Goal: Task Accomplishment & Management: Complete application form

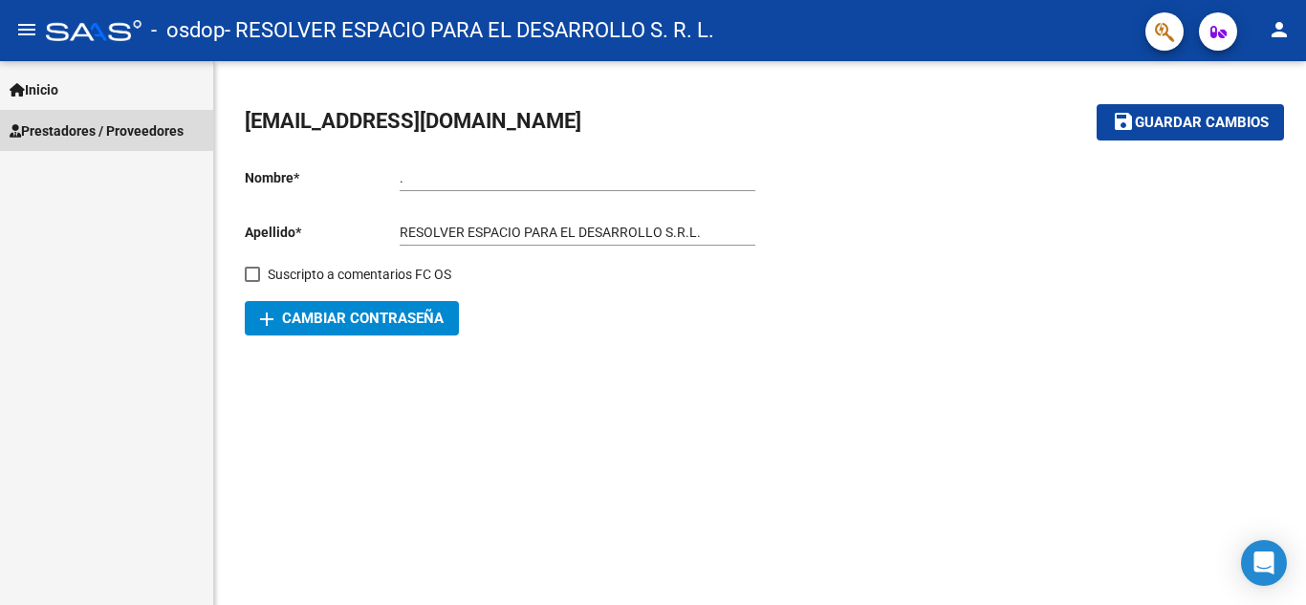
click at [174, 127] on span "Prestadores / Proveedores" at bounding box center [97, 130] width 174 height 21
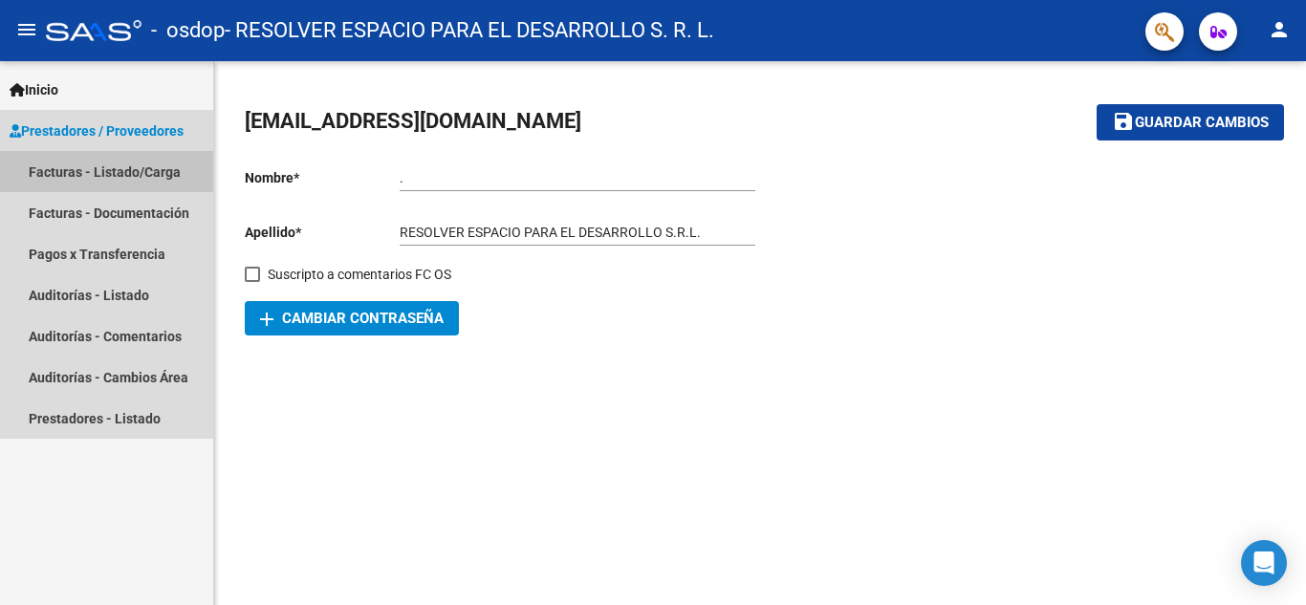
click at [117, 177] on link "Facturas - Listado/Carga" at bounding box center [106, 171] width 213 height 41
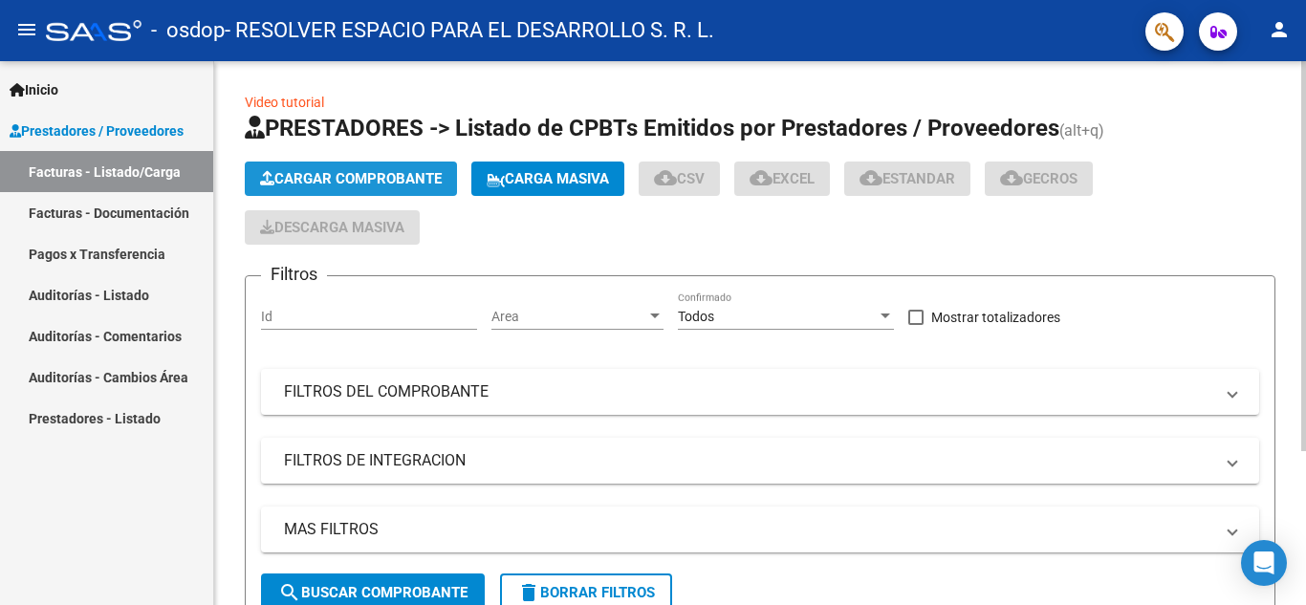
click at [414, 165] on button "Cargar Comprobante" at bounding box center [351, 179] width 212 height 34
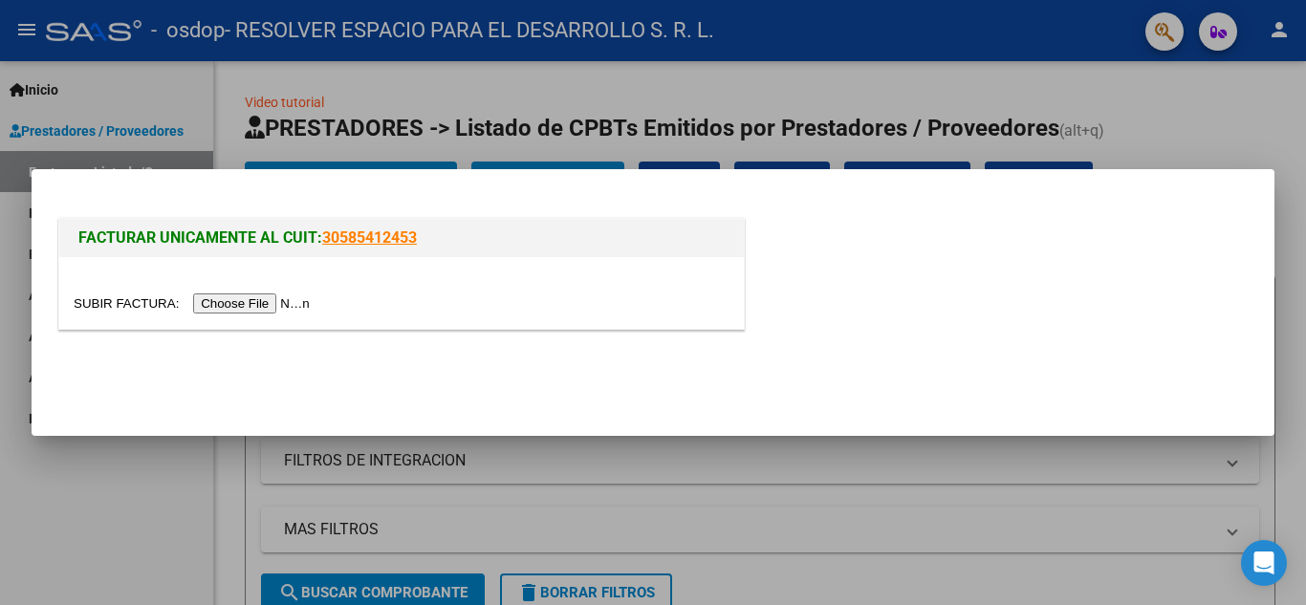
click at [281, 301] on input "file" at bounding box center [195, 304] width 242 height 20
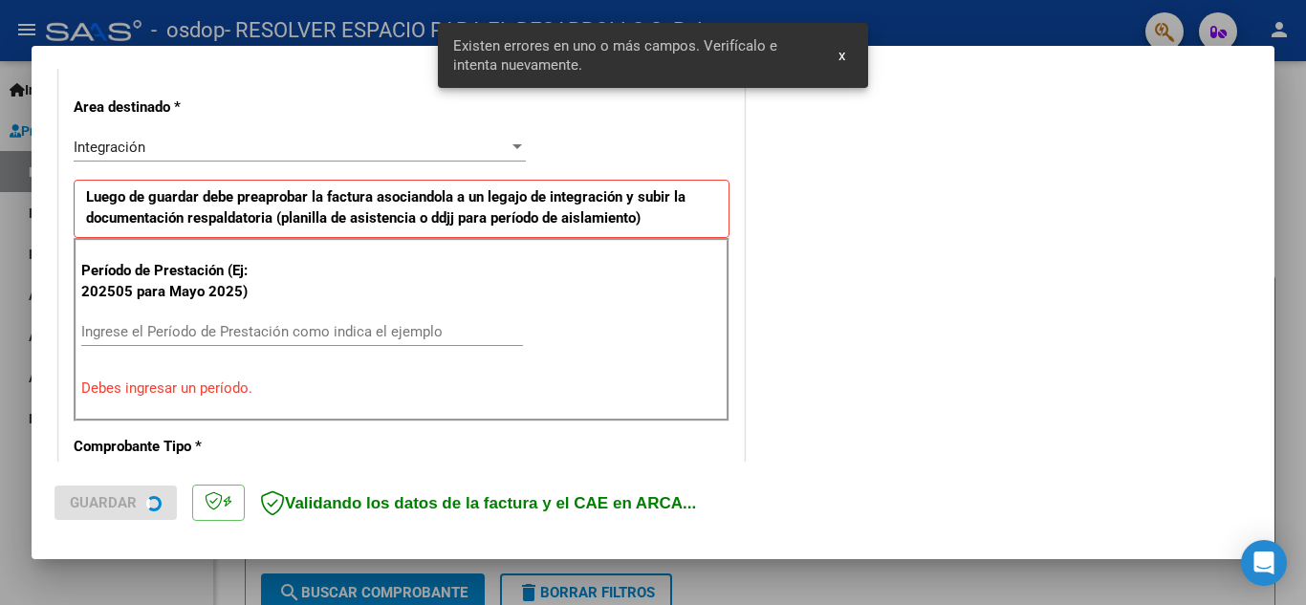
scroll to position [433, 0]
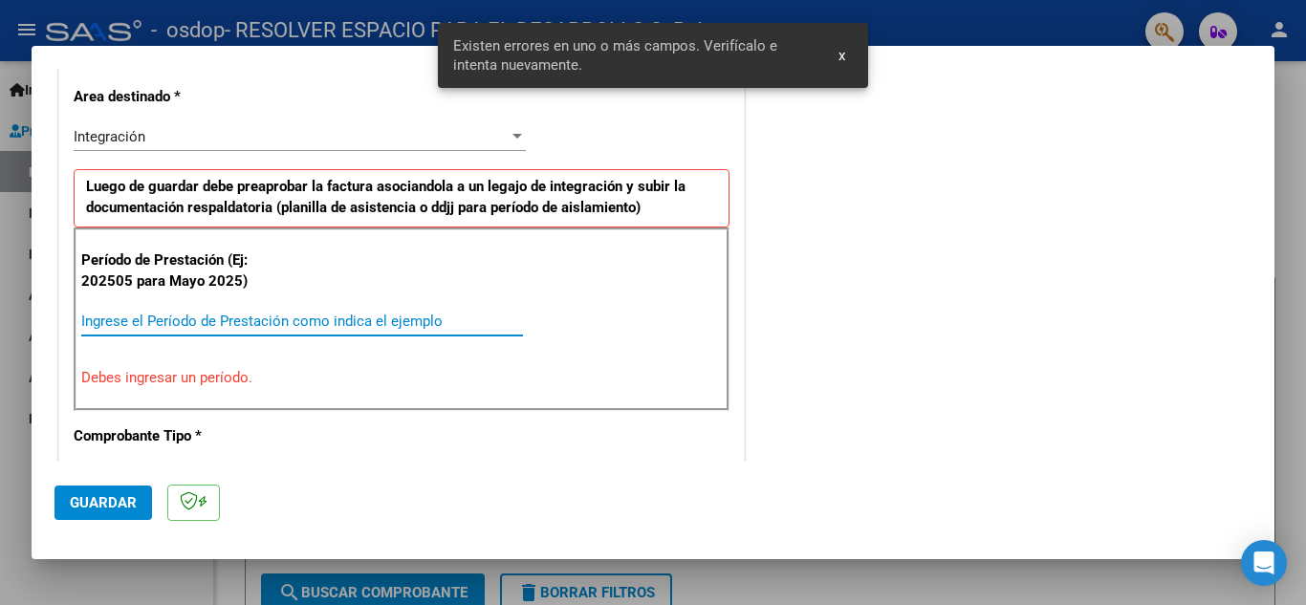
click at [241, 319] on input "Ingrese el Período de Prestación como indica el ejemplo" at bounding box center [302, 321] width 442 height 17
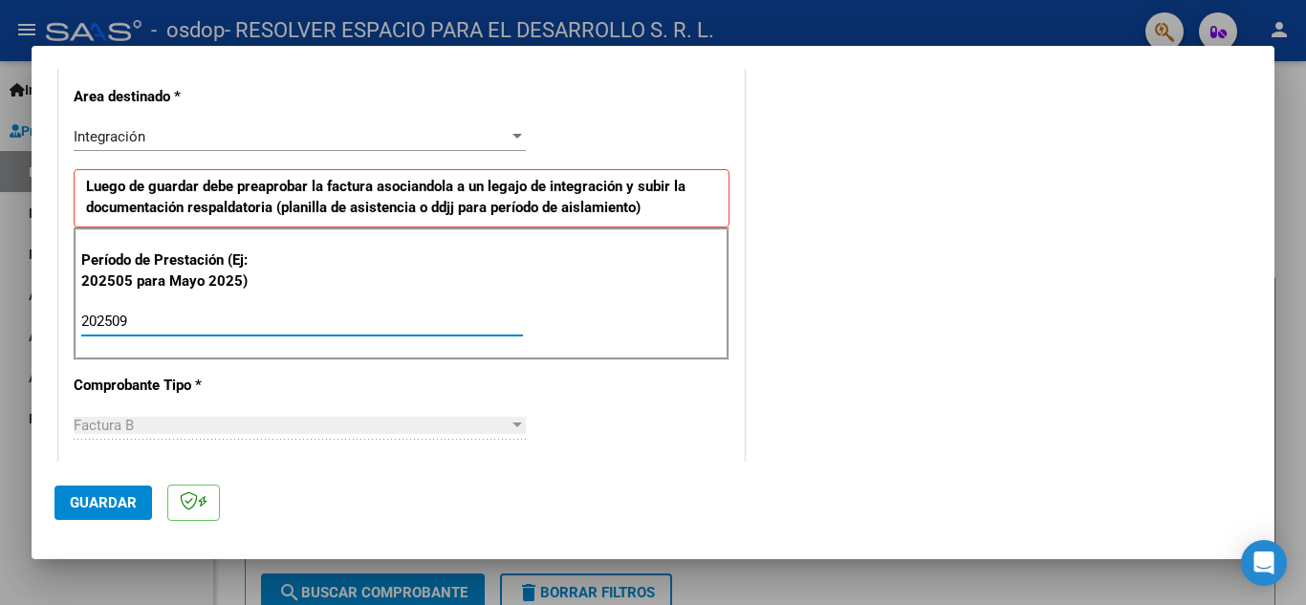
type input "202509"
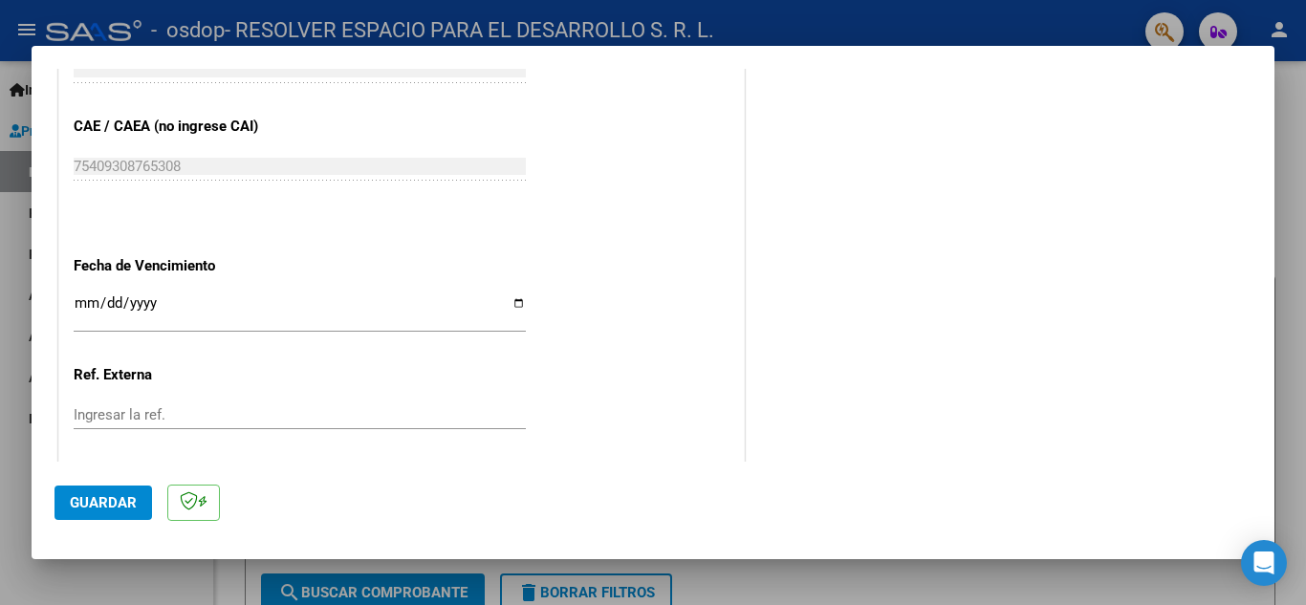
scroll to position [1192, 0]
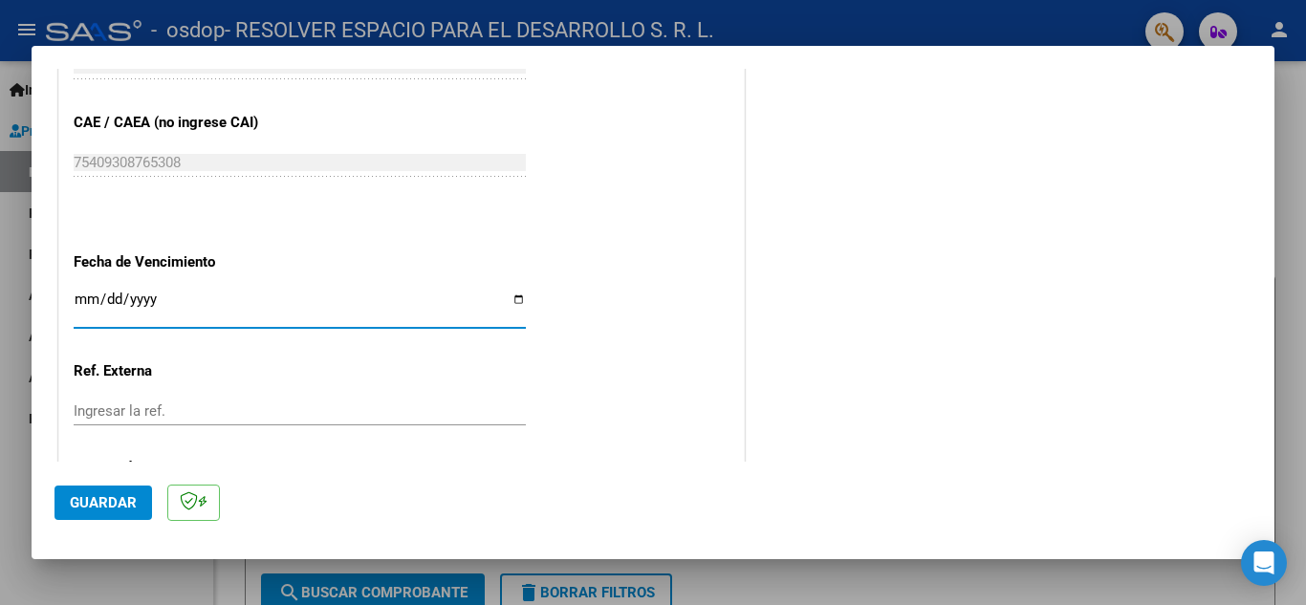
click at [512, 299] on input "Ingresar la fecha" at bounding box center [300, 307] width 452 height 31
type input "[DATE]"
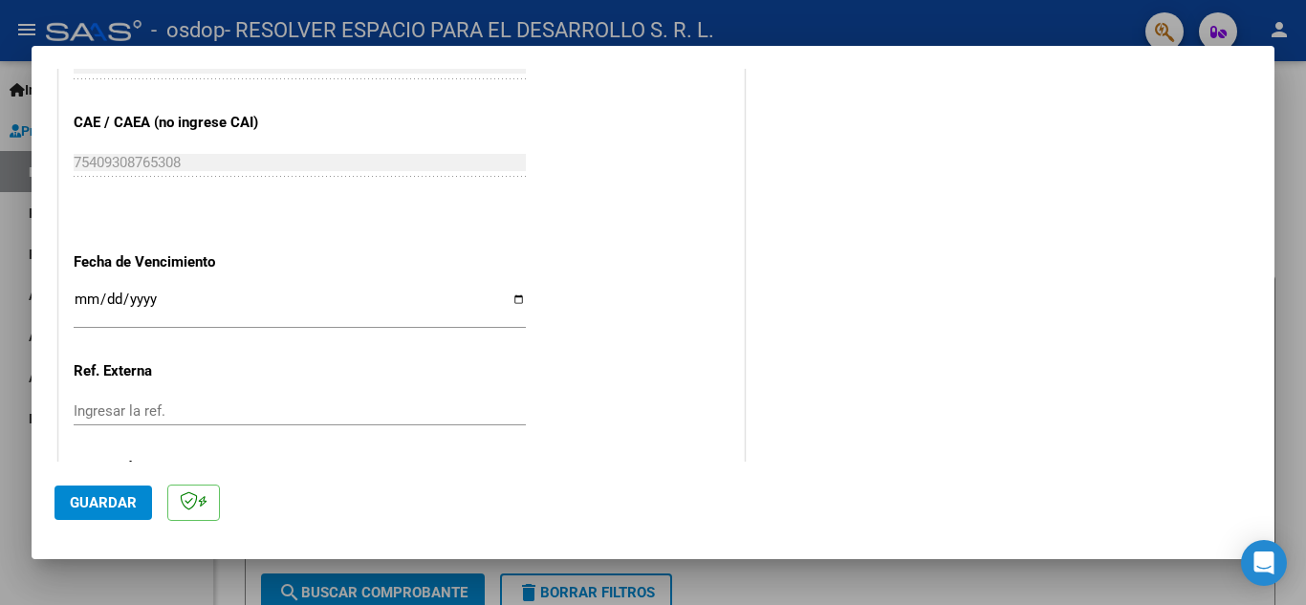
scroll to position [1290, 0]
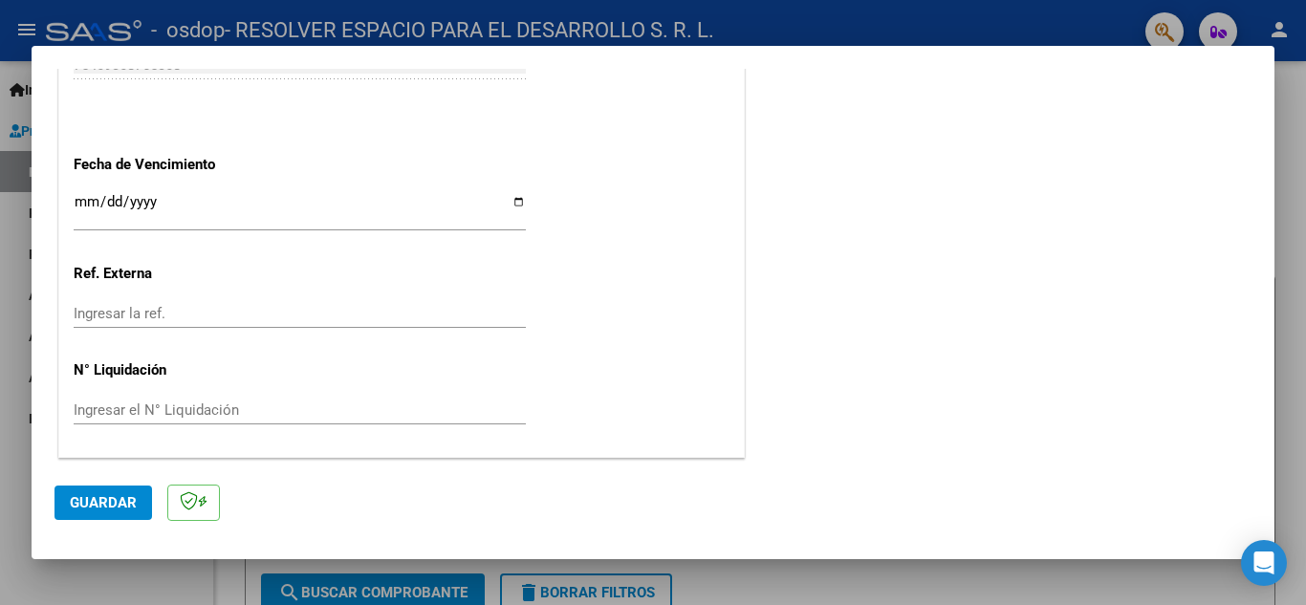
click at [154, 311] on input "Ingresar la ref." at bounding box center [300, 313] width 452 height 17
click at [129, 512] on span "Guardar" at bounding box center [103, 502] width 67 height 17
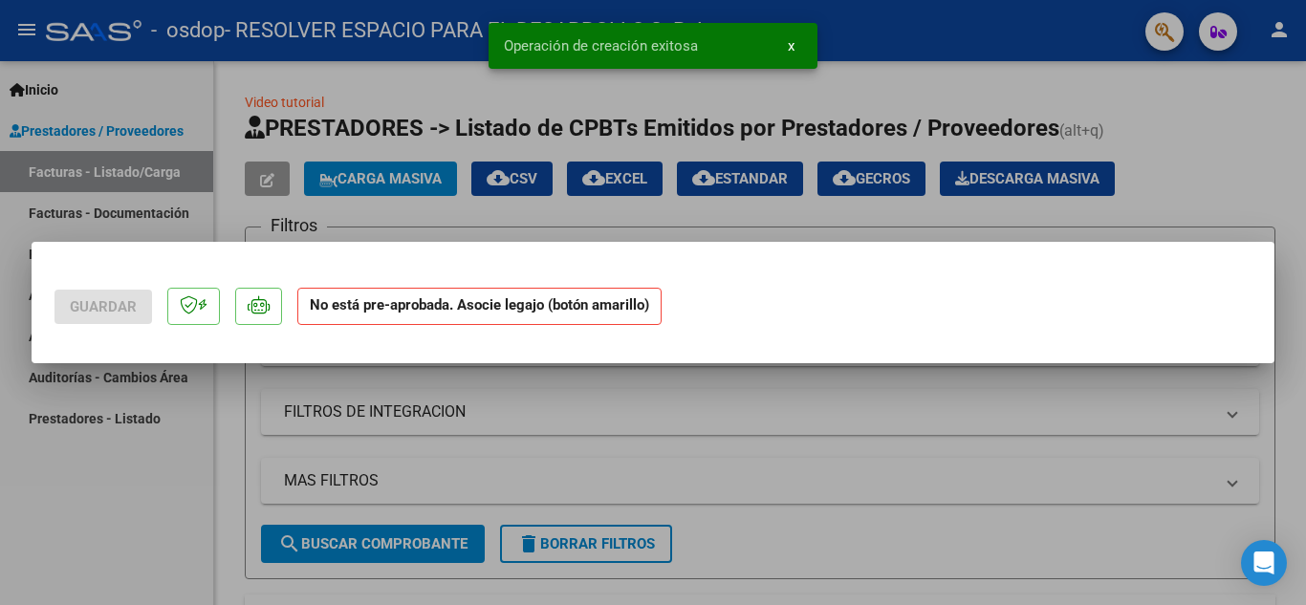
scroll to position [0, 0]
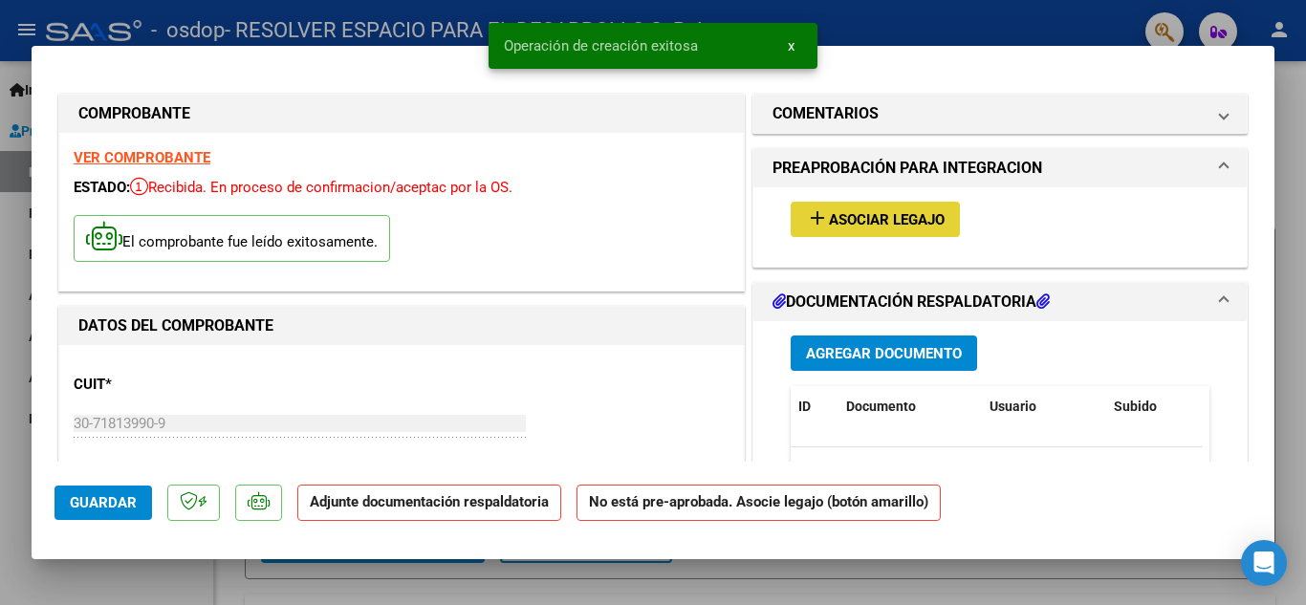
click at [878, 228] on span "Asociar Legajo" at bounding box center [887, 219] width 116 height 17
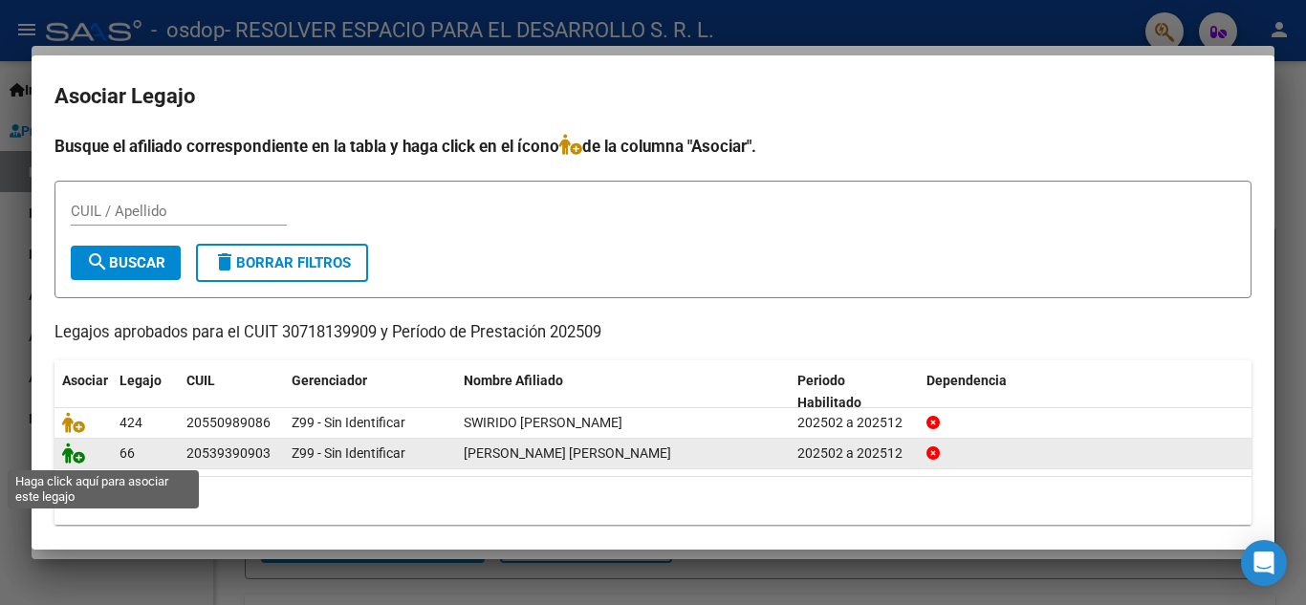
click at [75, 455] on icon at bounding box center [73, 453] width 23 height 21
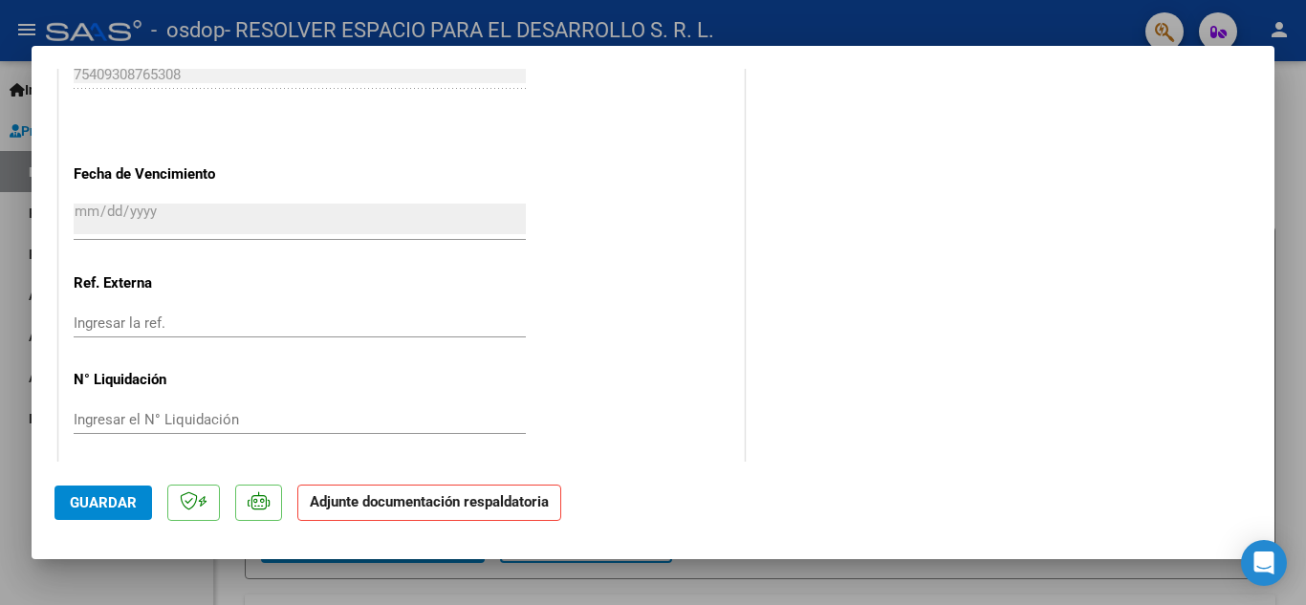
scroll to position [1318, 0]
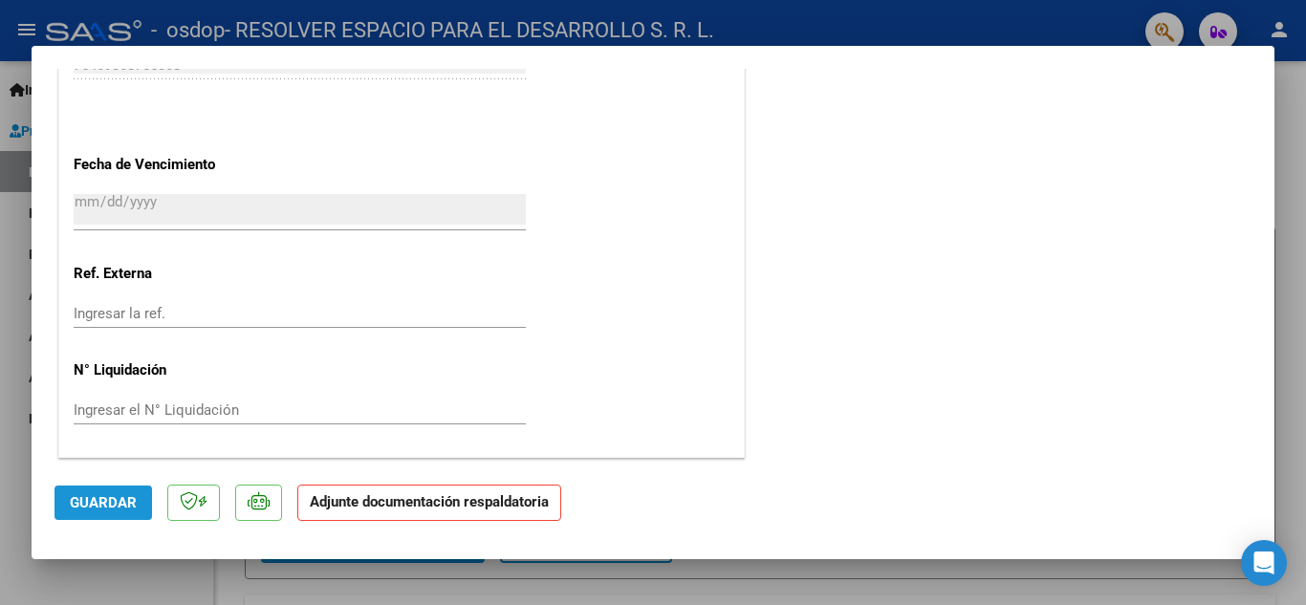
click at [126, 516] on button "Guardar" at bounding box center [103, 503] width 98 height 34
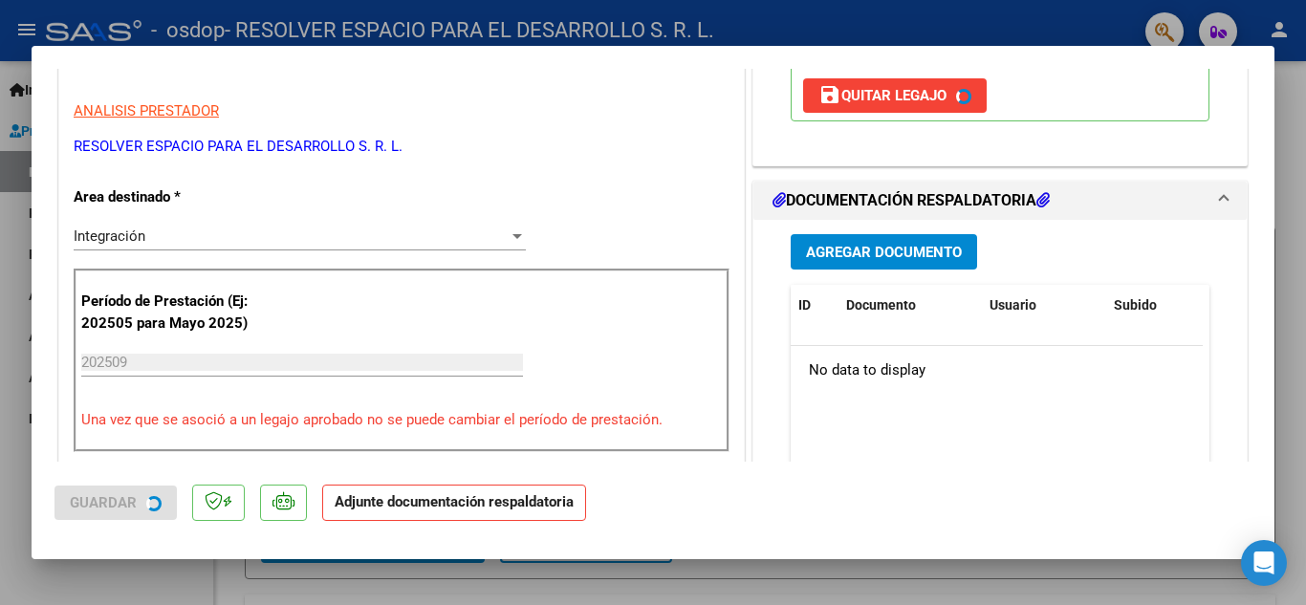
scroll to position [329, 0]
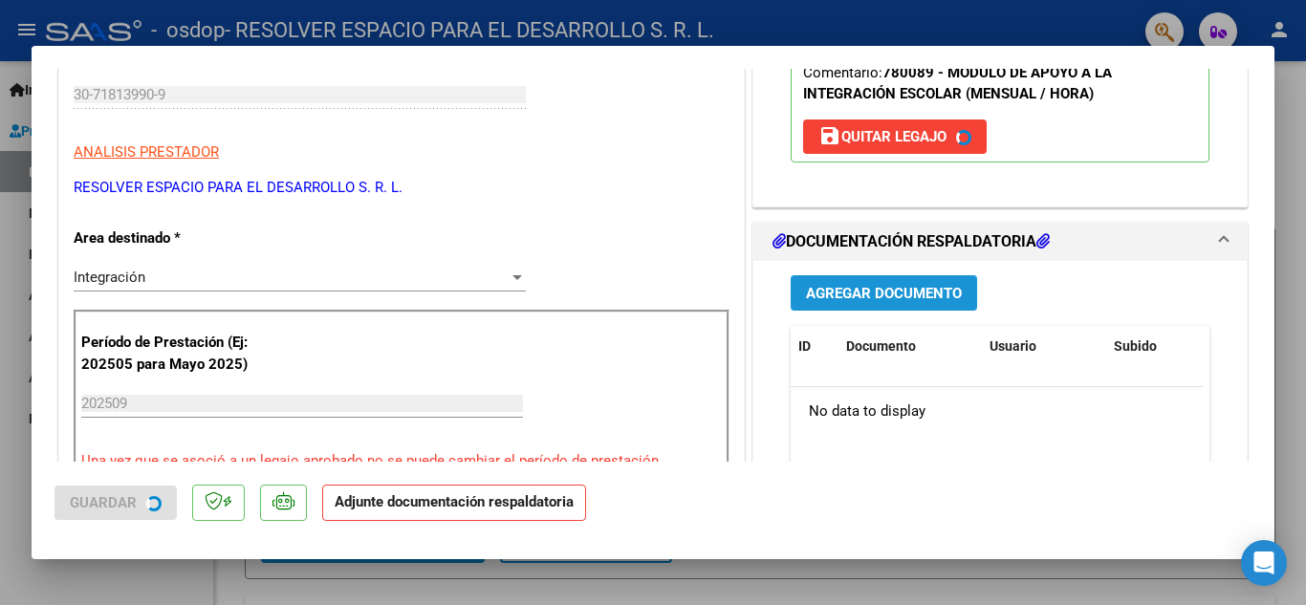
click at [878, 290] on span "Agregar Documento" at bounding box center [884, 293] width 156 height 17
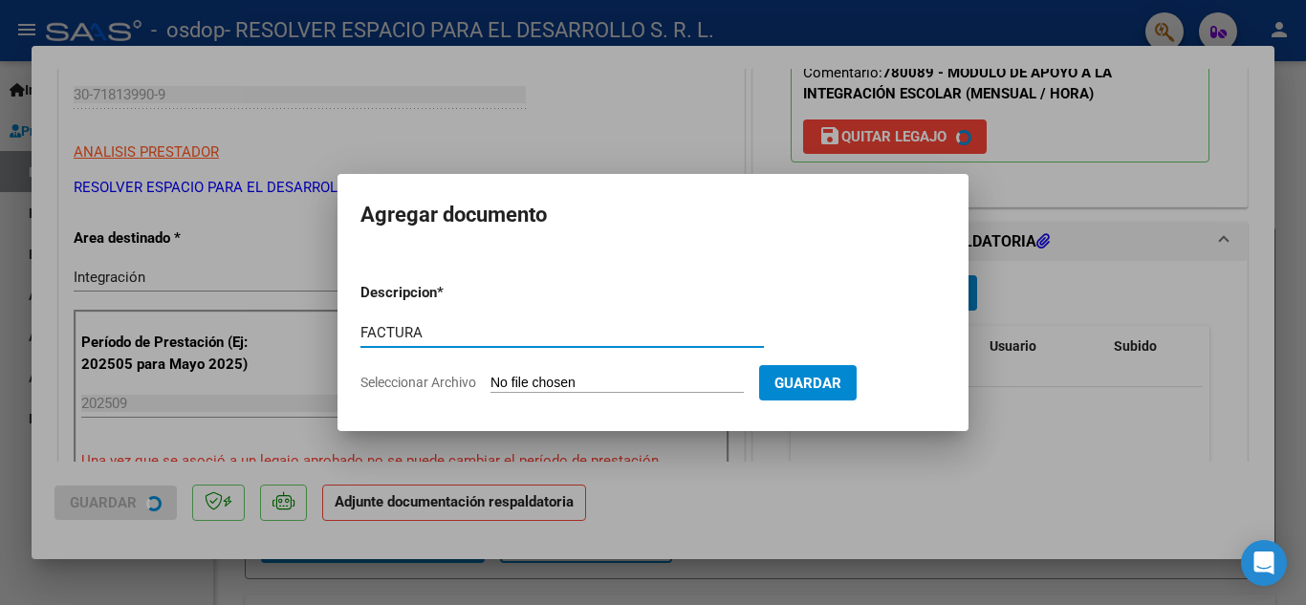
type input "FACTURA"
click at [558, 371] on form "Descripcion * FACTURA Escriba aquí una descripcion Seleccionar Archivo Guardar" at bounding box center [652, 338] width 585 height 140
click at [558, 383] on input "Seleccionar Archivo" at bounding box center [616, 384] width 253 height 18
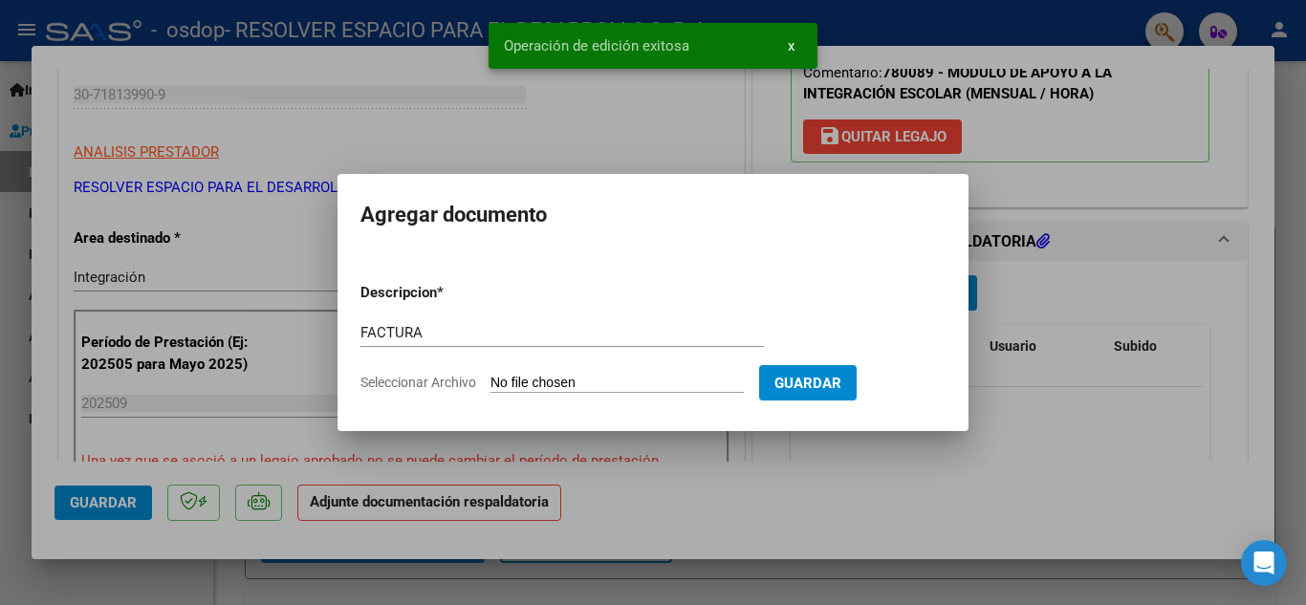
type input "C:\fakepath\30718139909_006_00001_00000344.pdf"
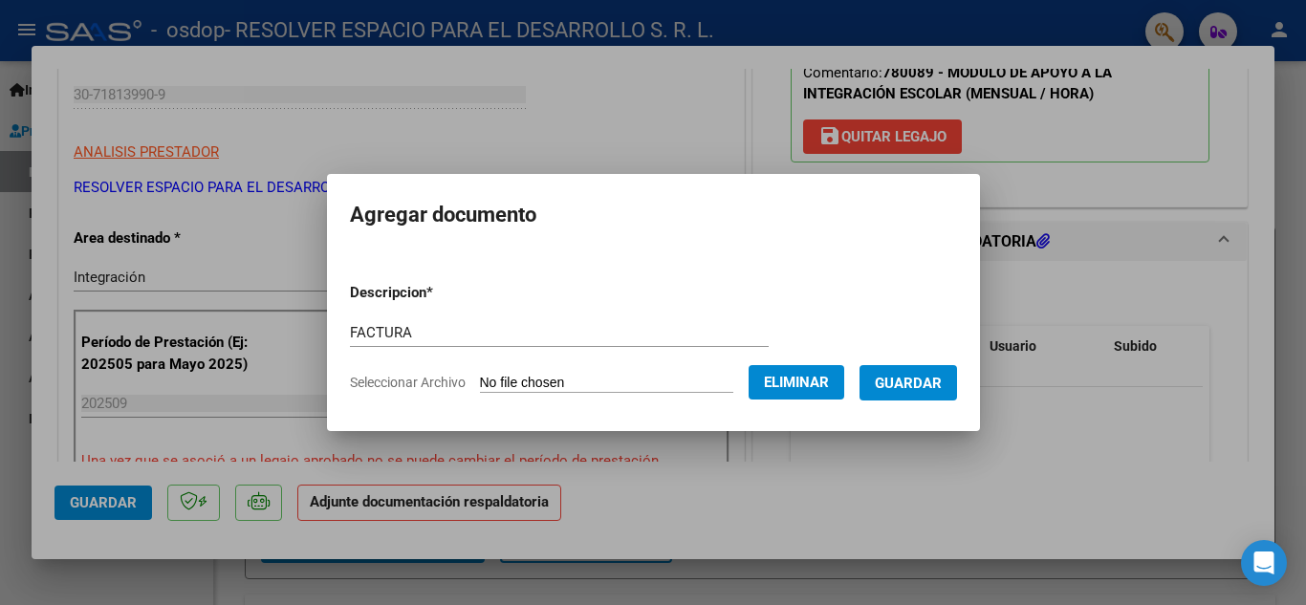
click at [907, 379] on span "Guardar" at bounding box center [908, 383] width 67 height 17
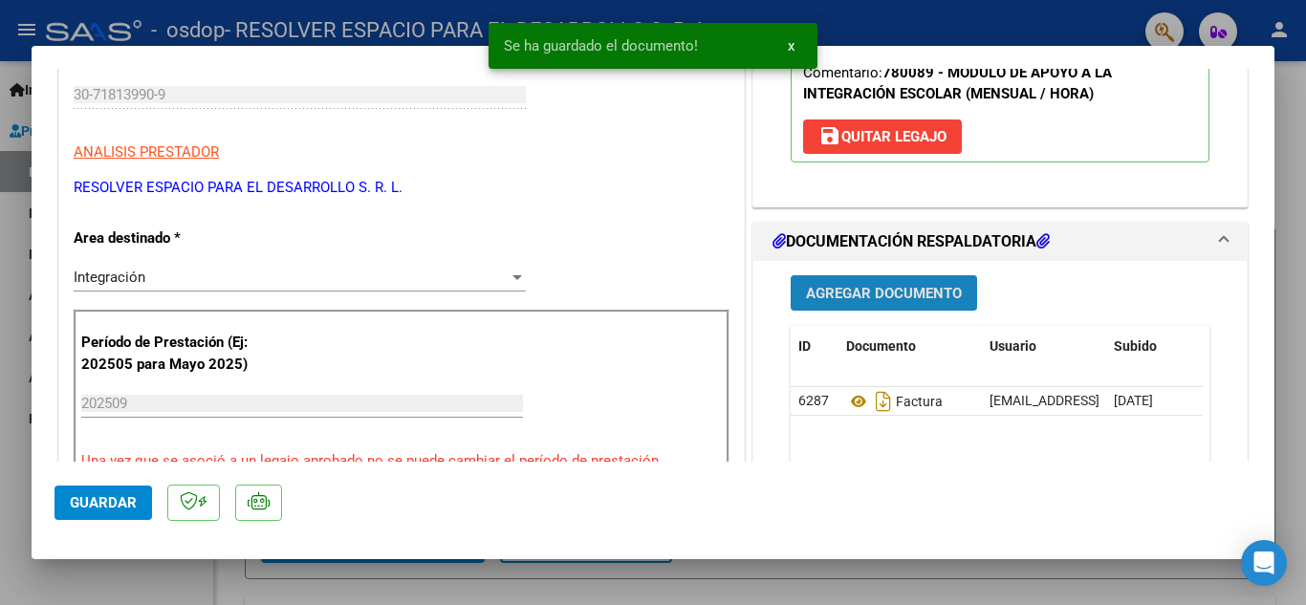
click at [890, 294] on span "Agregar Documento" at bounding box center [884, 293] width 156 height 17
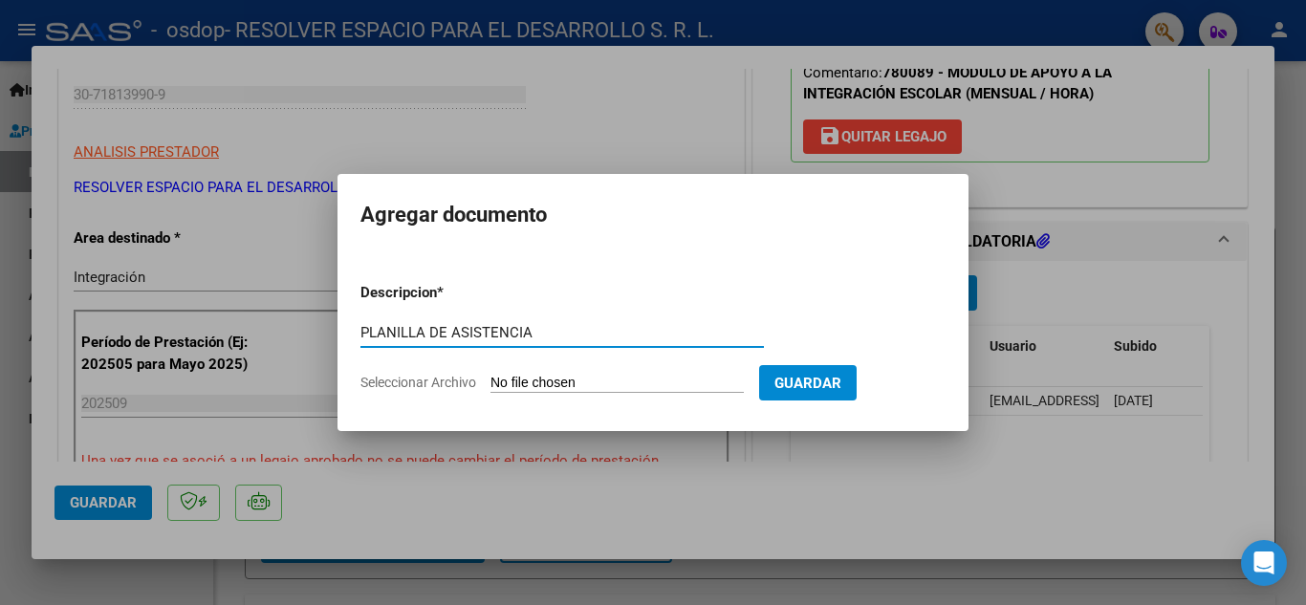
type input "PLANILLA DE ASISTENCIA"
click at [610, 375] on input "Seleccionar Archivo" at bounding box center [616, 384] width 253 height 18
type input "C:\fakepath\[PERSON_NAME].pdf"
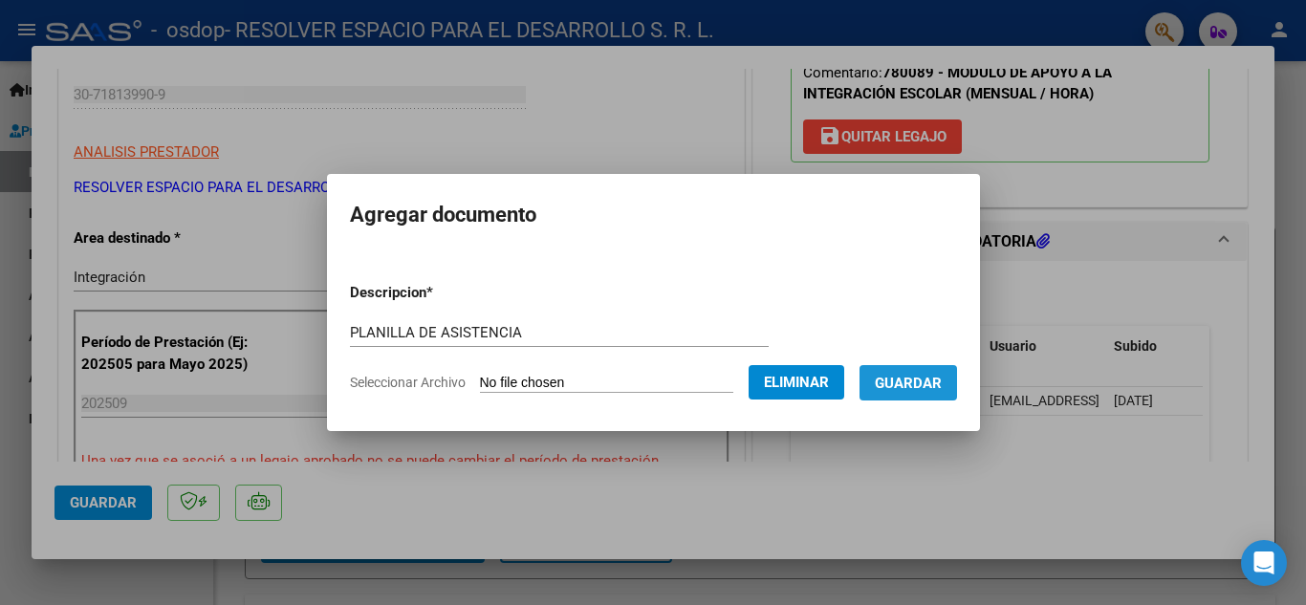
click at [937, 377] on span "Guardar" at bounding box center [908, 383] width 67 height 17
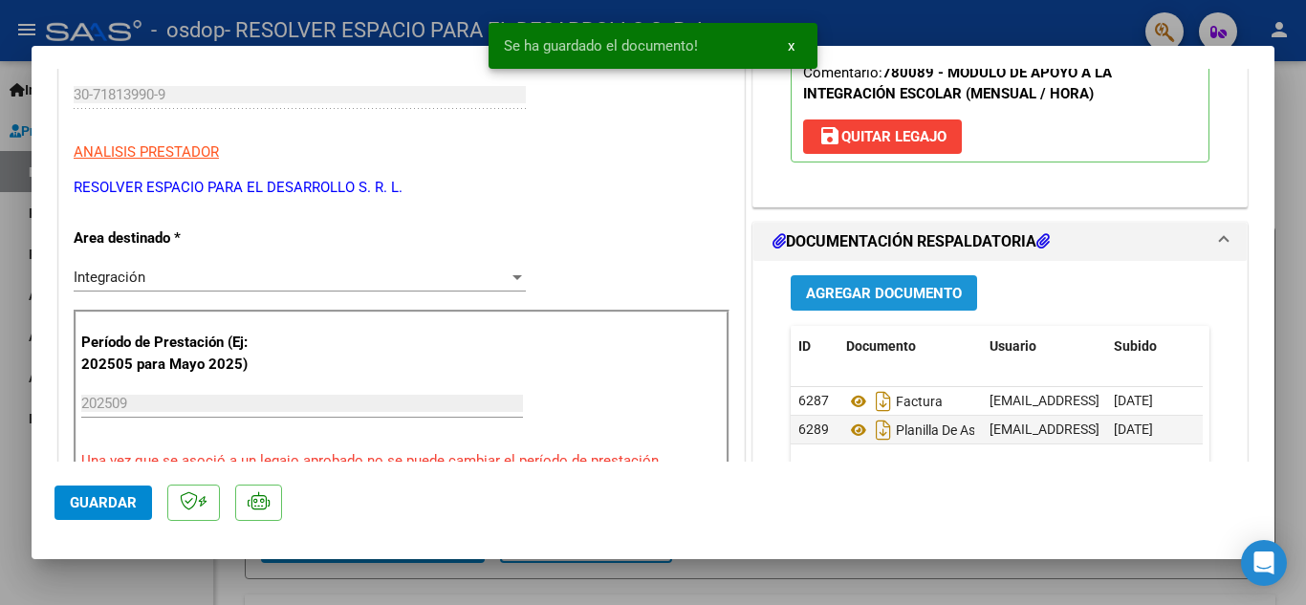
click at [845, 286] on span "Agregar Documento" at bounding box center [884, 293] width 156 height 17
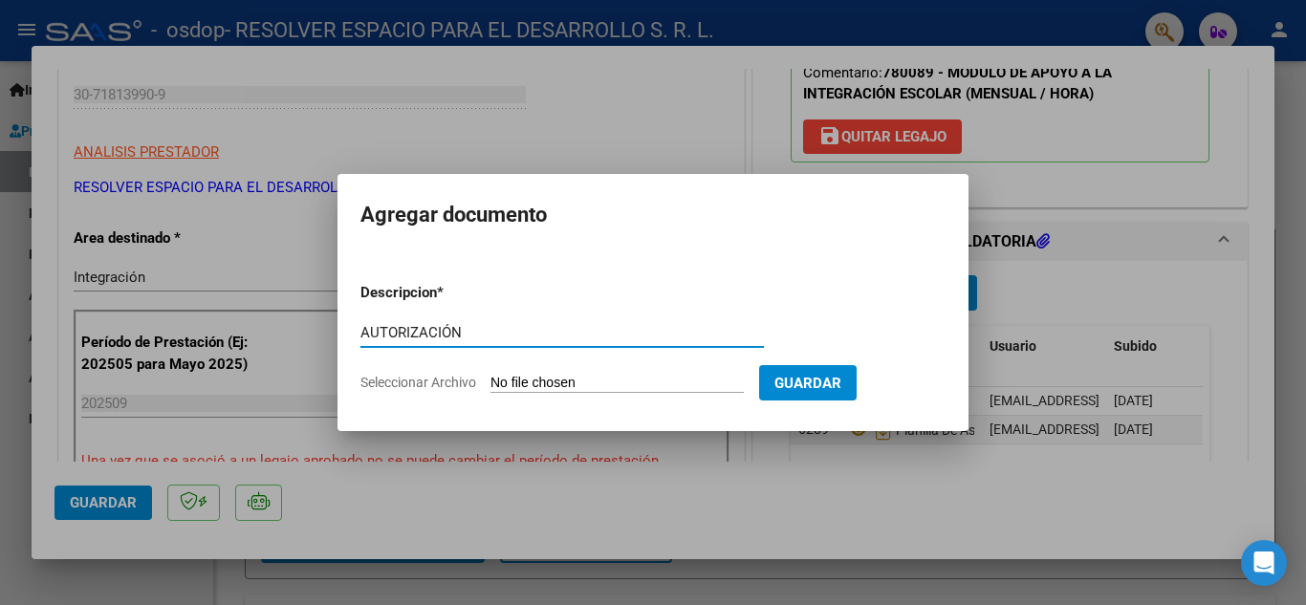
type input "AUTORIZACIÓN"
click at [564, 381] on input "Seleccionar Archivo" at bounding box center [616, 384] width 253 height 18
type input "C:\fakepath\[PERSON_NAME] (1).pdf"
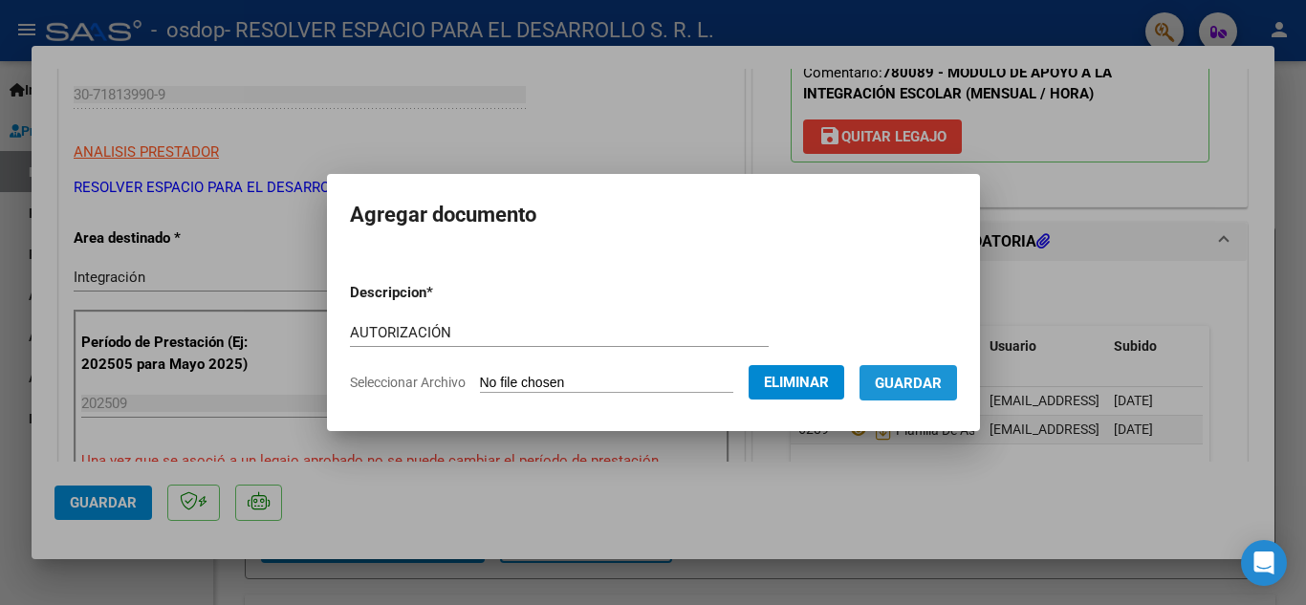
click at [918, 375] on span "Guardar" at bounding box center [908, 383] width 67 height 17
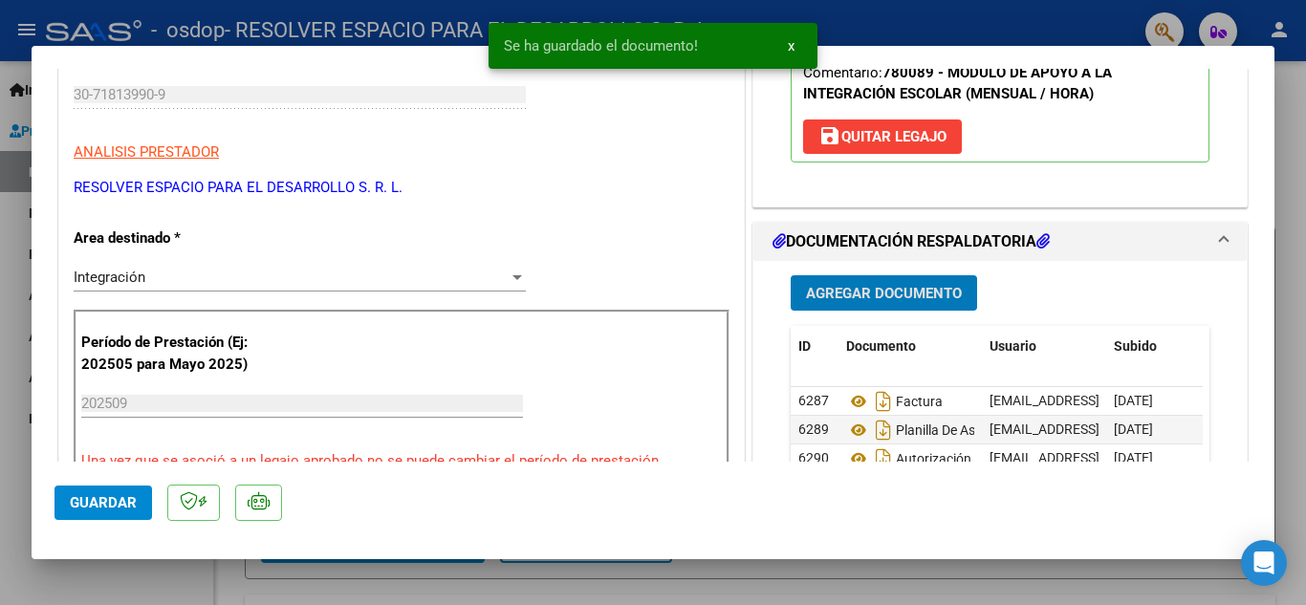
click at [112, 509] on span "Guardar" at bounding box center [103, 502] width 67 height 17
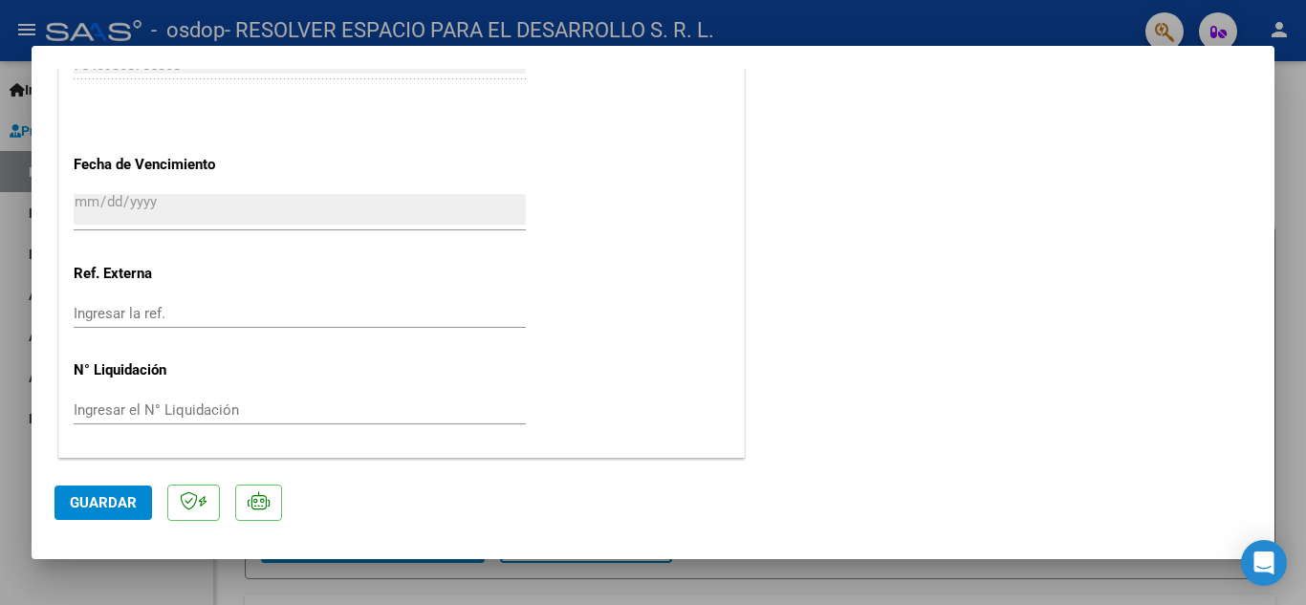
scroll to position [0, 0]
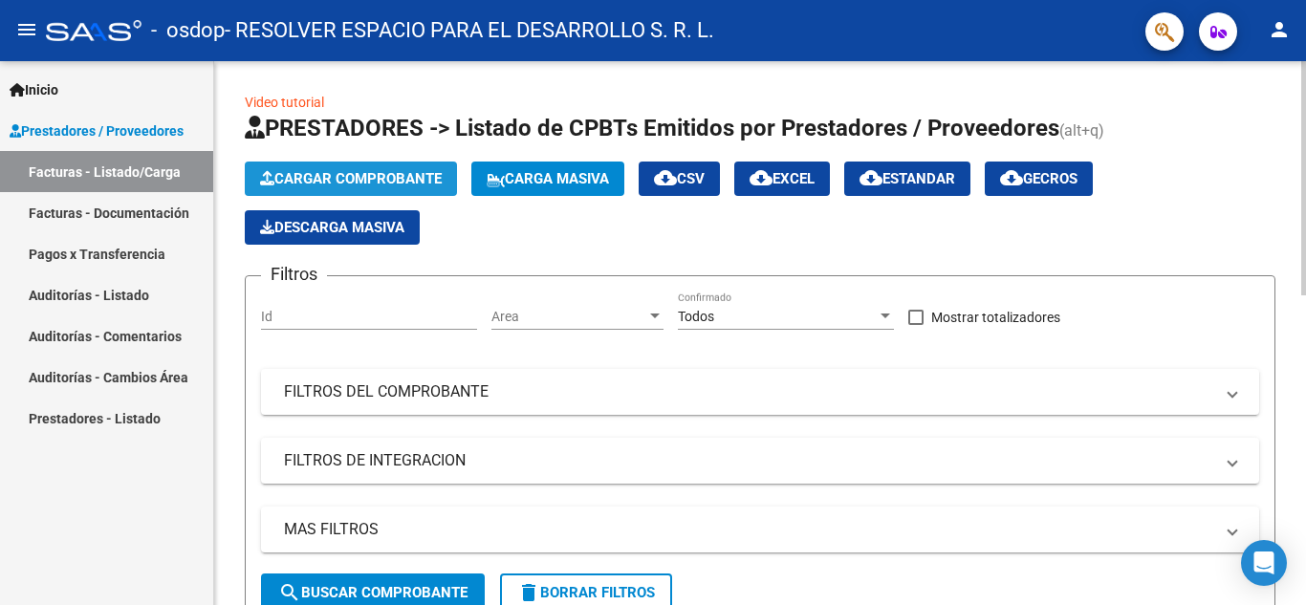
click at [408, 175] on span "Cargar Comprobante" at bounding box center [351, 178] width 182 height 17
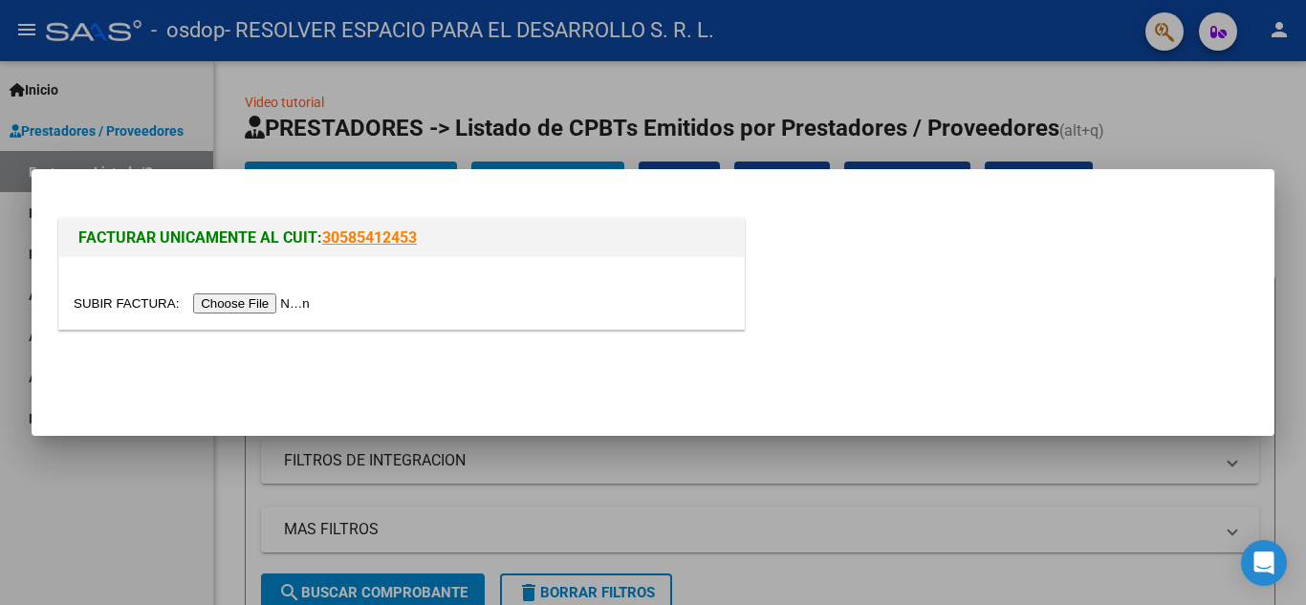
click at [274, 294] on input "file" at bounding box center [195, 304] width 242 height 20
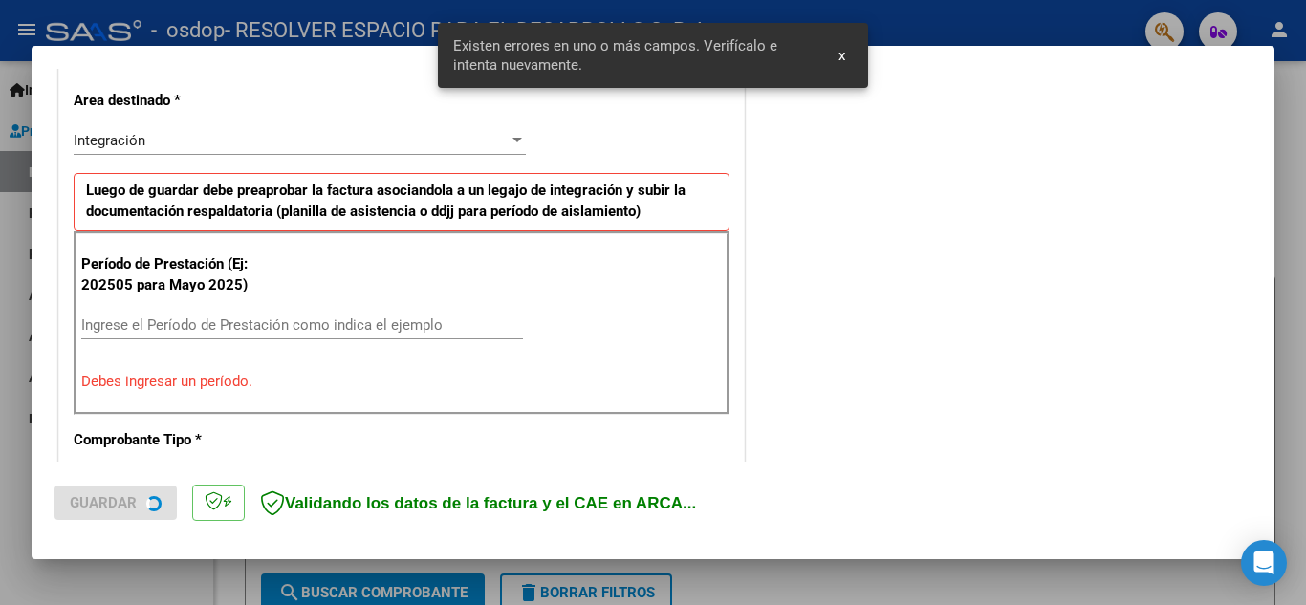
scroll to position [433, 0]
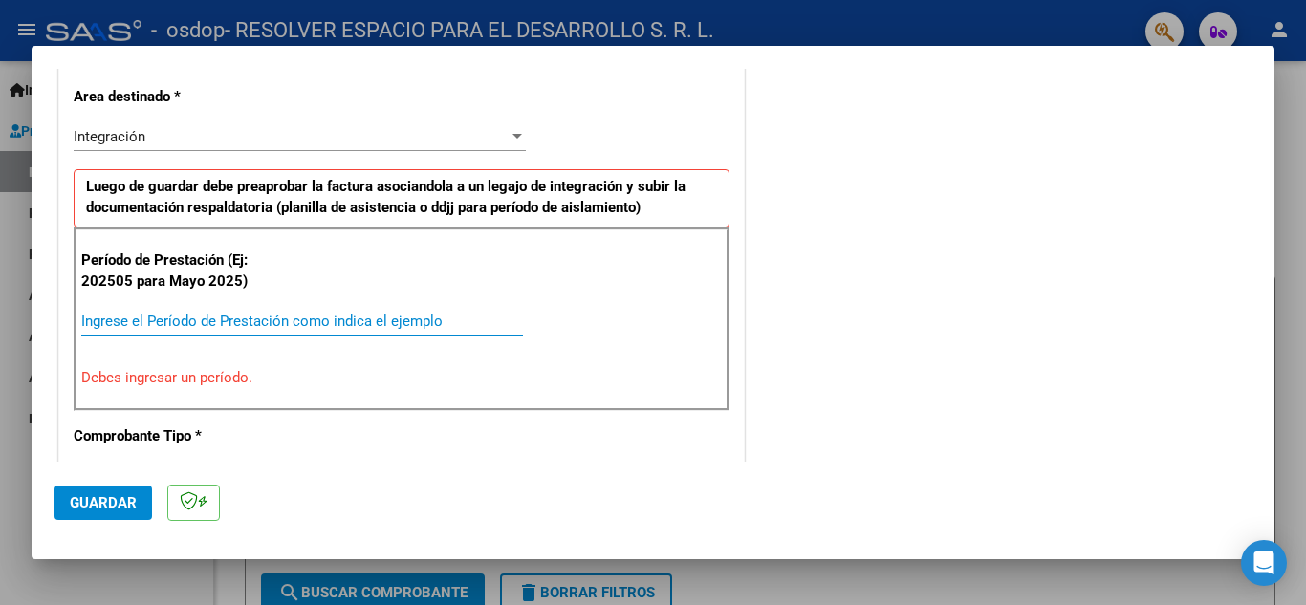
click at [315, 319] on input "Ingrese el Período de Prestación como indica el ejemplo" at bounding box center [302, 321] width 442 height 17
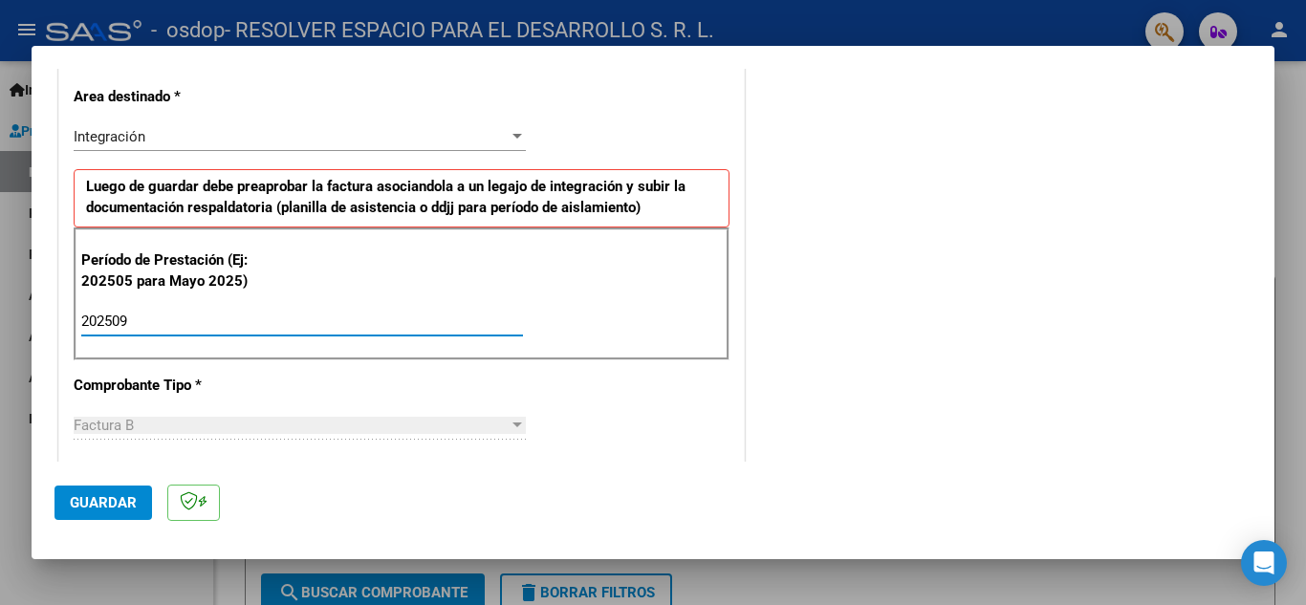
type input "202509"
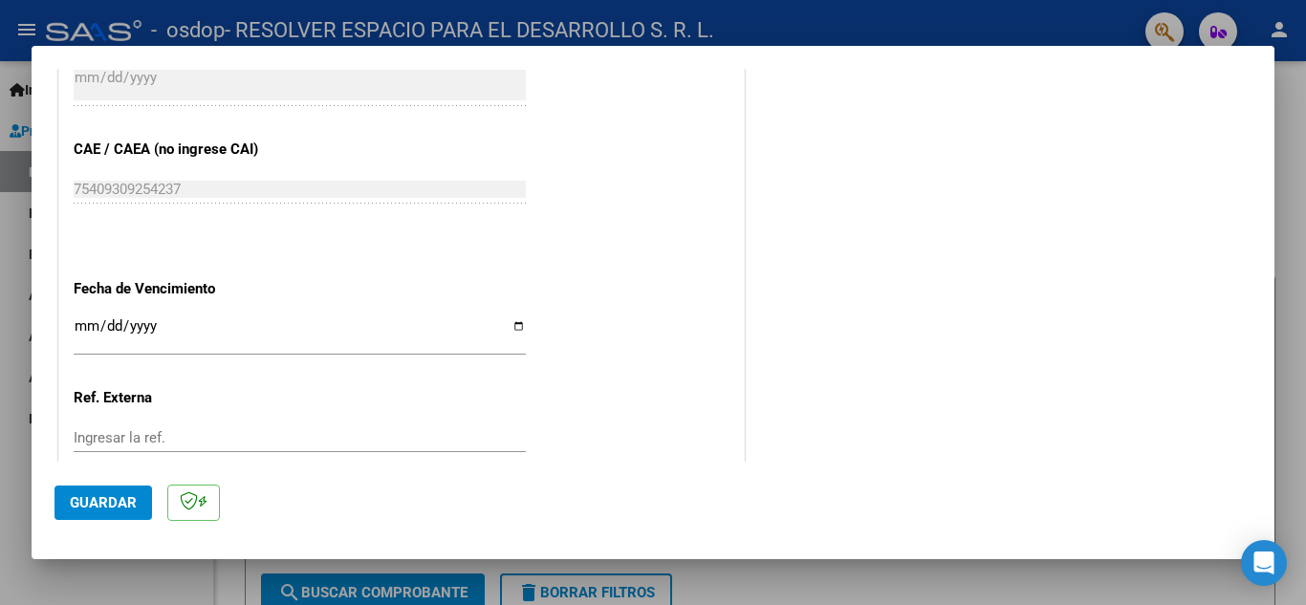
scroll to position [1220, 0]
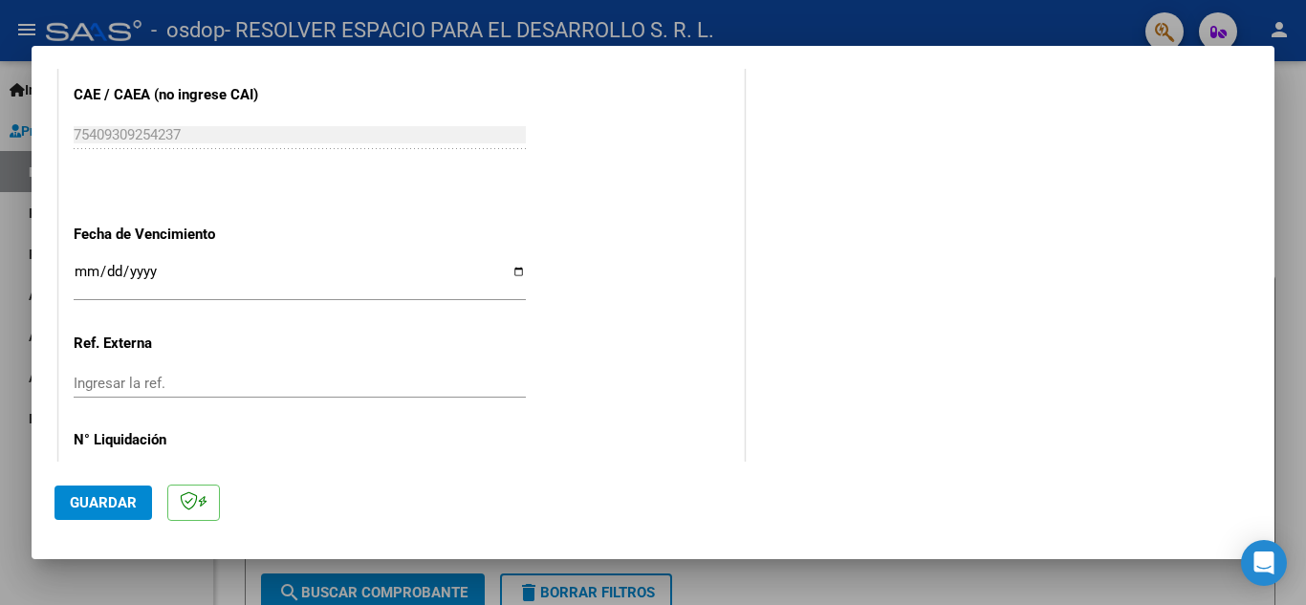
click at [512, 268] on input "Ingresar la fecha" at bounding box center [300, 279] width 452 height 31
type input "[DATE]"
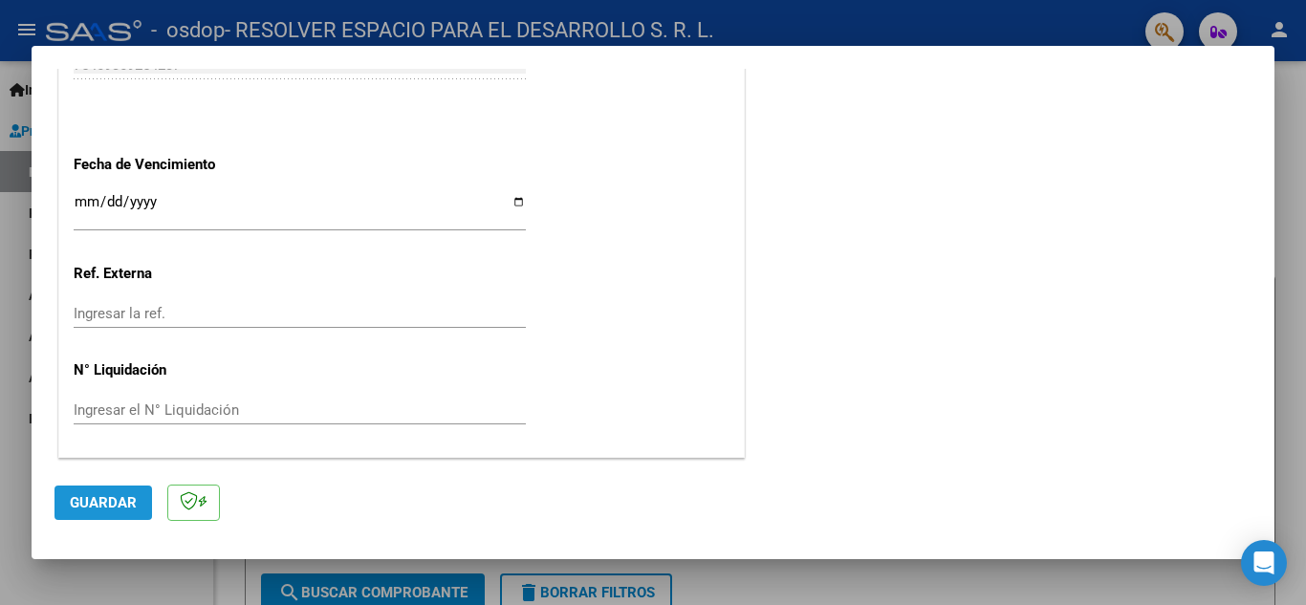
click at [98, 496] on span "Guardar" at bounding box center [103, 502] width 67 height 17
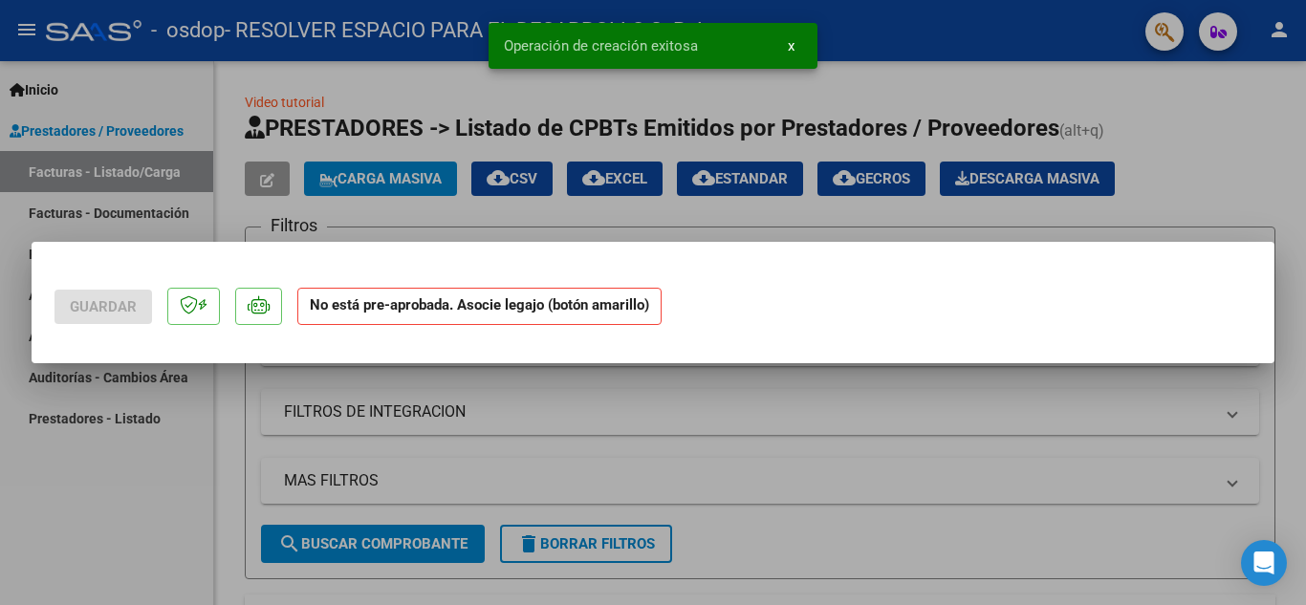
scroll to position [0, 0]
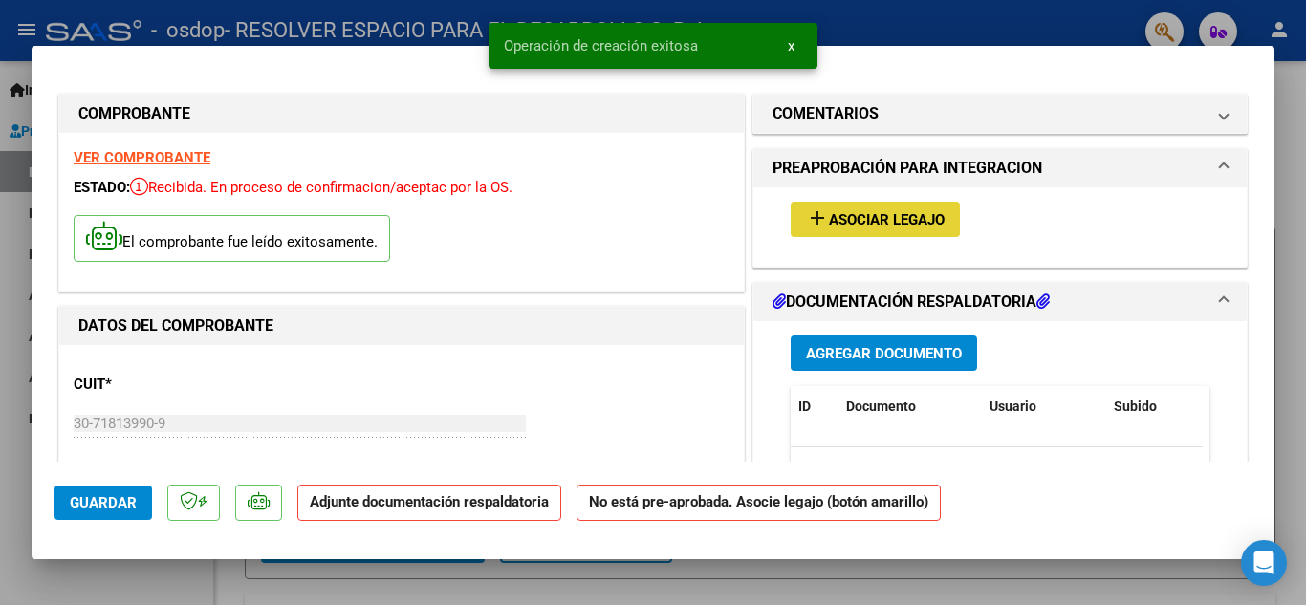
click at [945, 225] on button "add Asociar Legajo" at bounding box center [875, 219] width 169 height 35
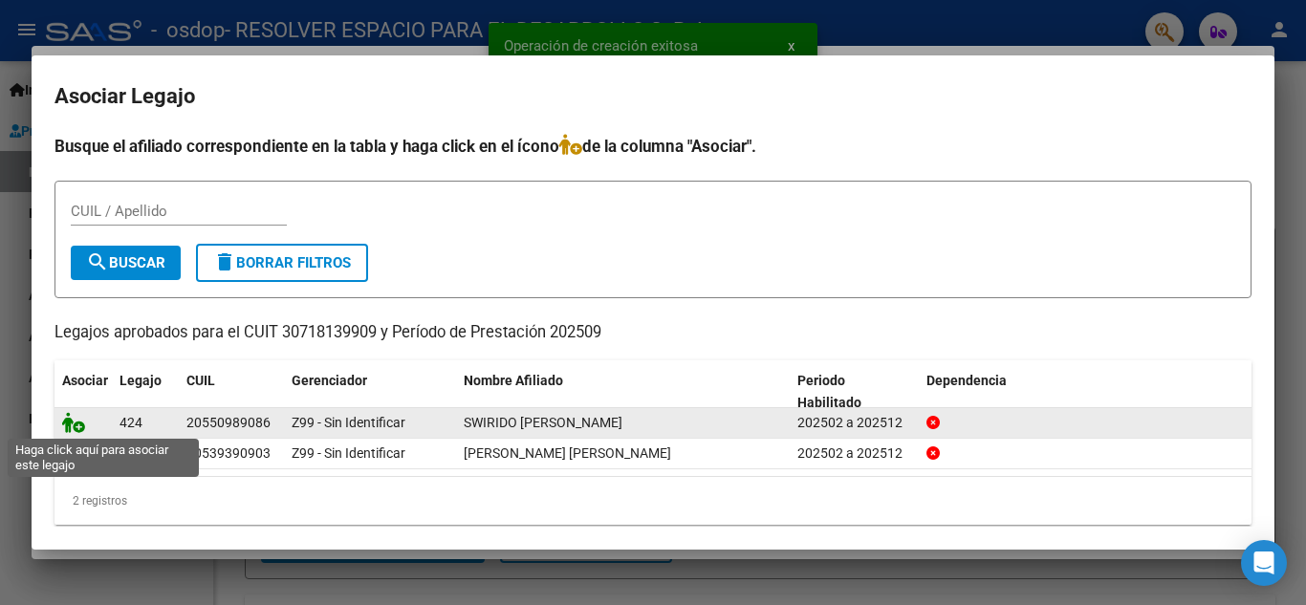
click at [74, 422] on icon at bounding box center [73, 422] width 23 height 21
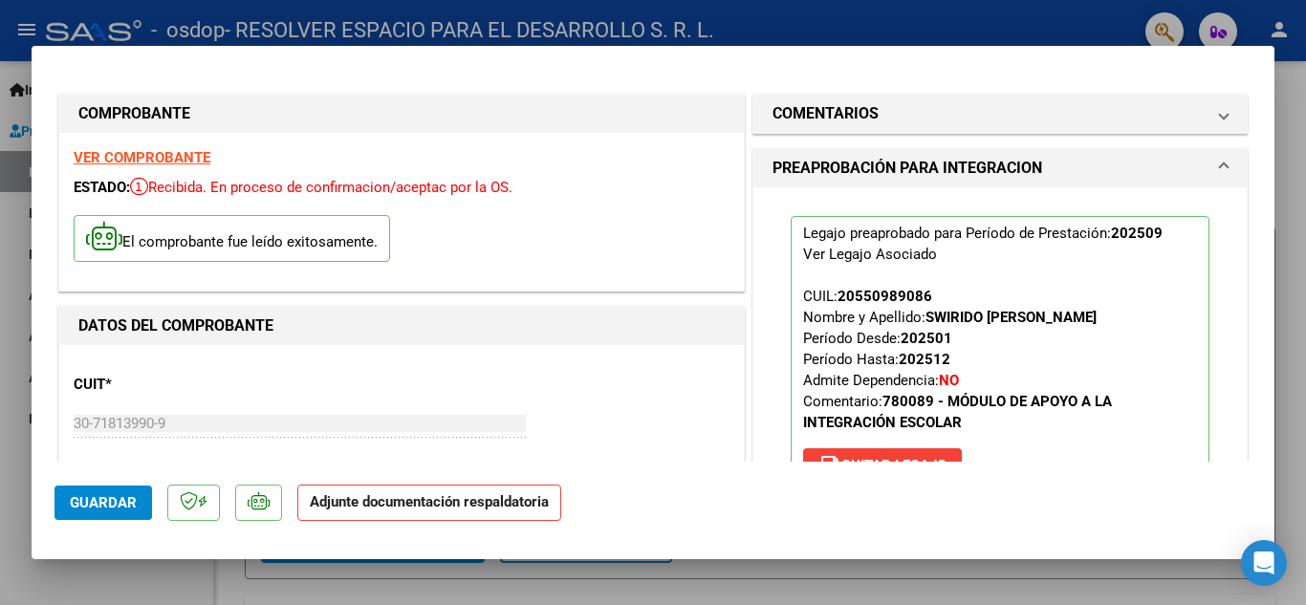
scroll to position [374, 0]
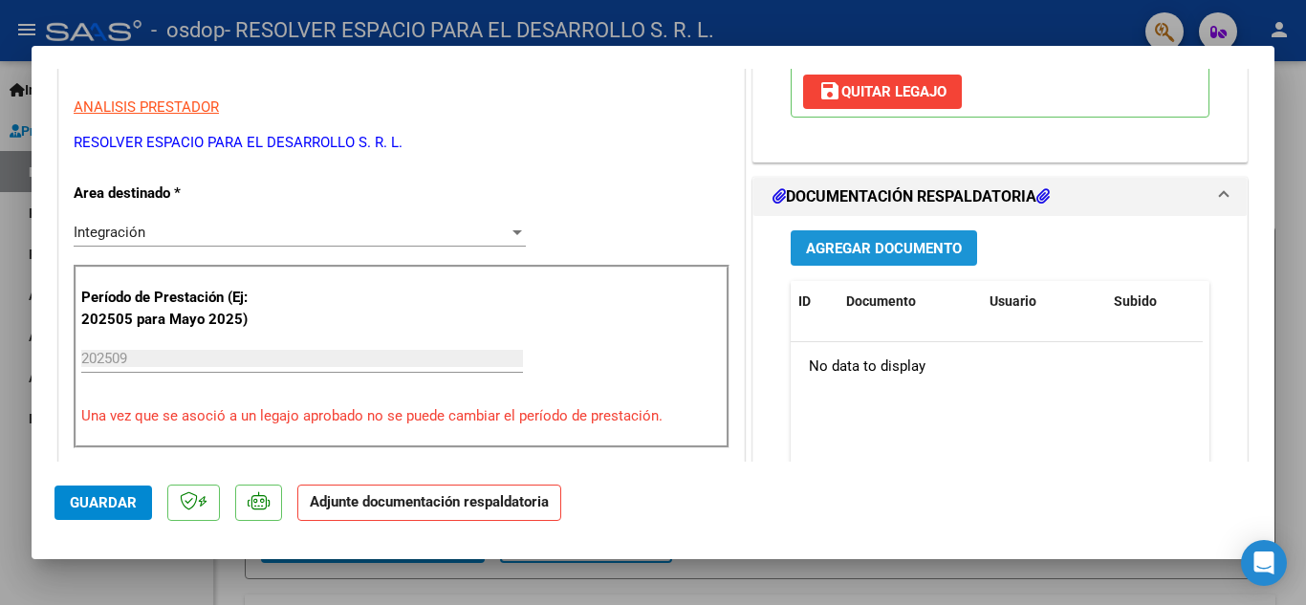
click at [873, 252] on span "Agregar Documento" at bounding box center [884, 248] width 156 height 17
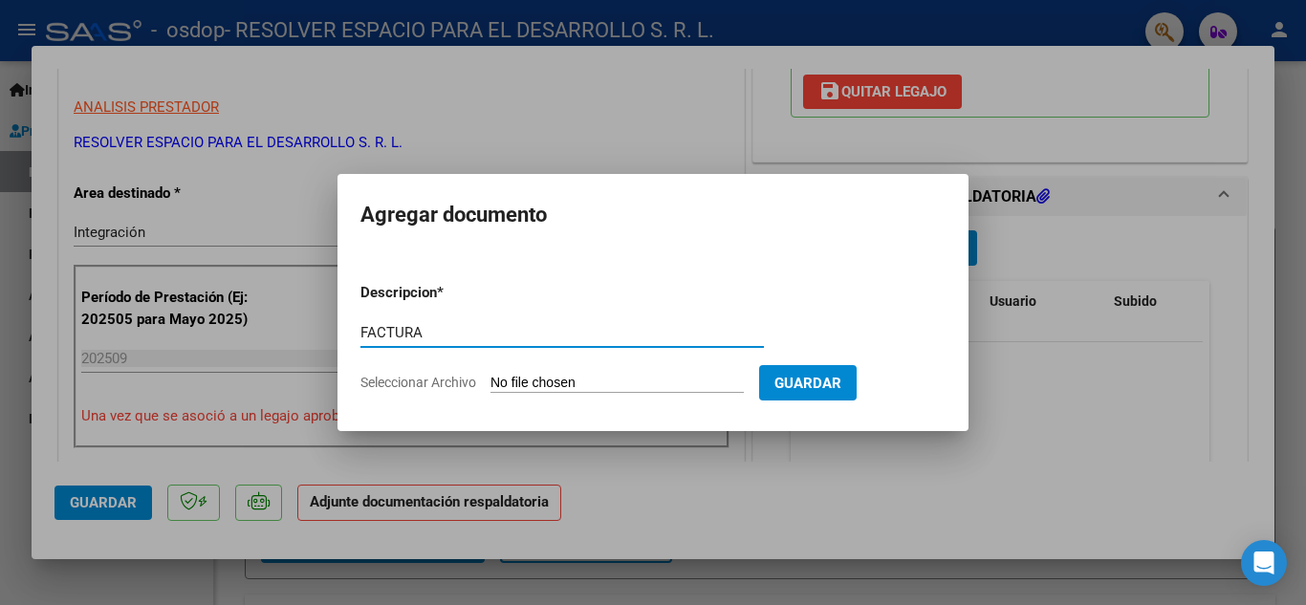
type input "FACTURA"
click at [555, 381] on input "Seleccionar Archivo" at bounding box center [616, 384] width 253 height 18
type input "C:\fakepath\30718139909_006_00001_00000345.pdf"
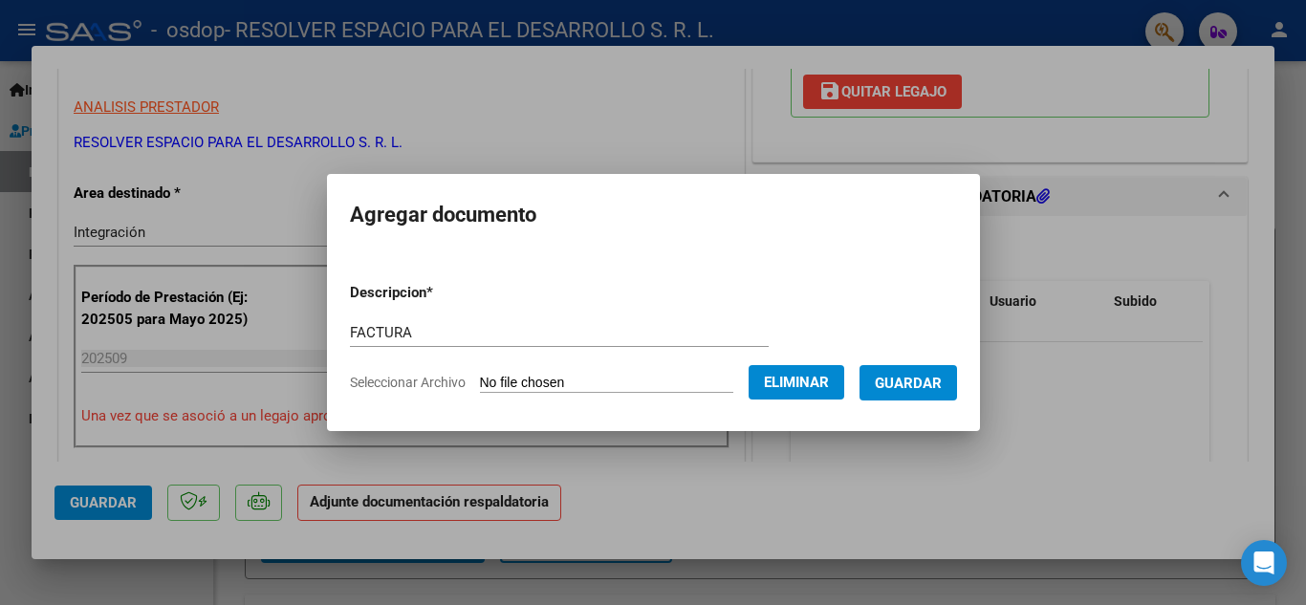
click at [917, 394] on button "Guardar" at bounding box center [909, 382] width 98 height 35
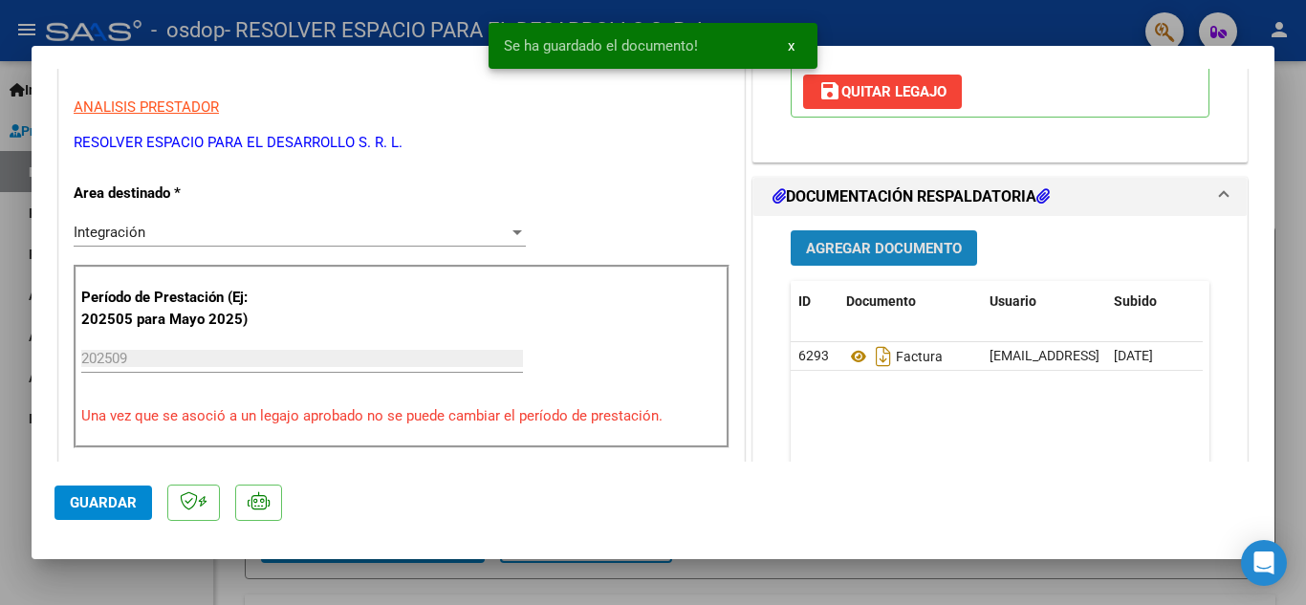
click at [868, 244] on span "Agregar Documento" at bounding box center [884, 248] width 156 height 17
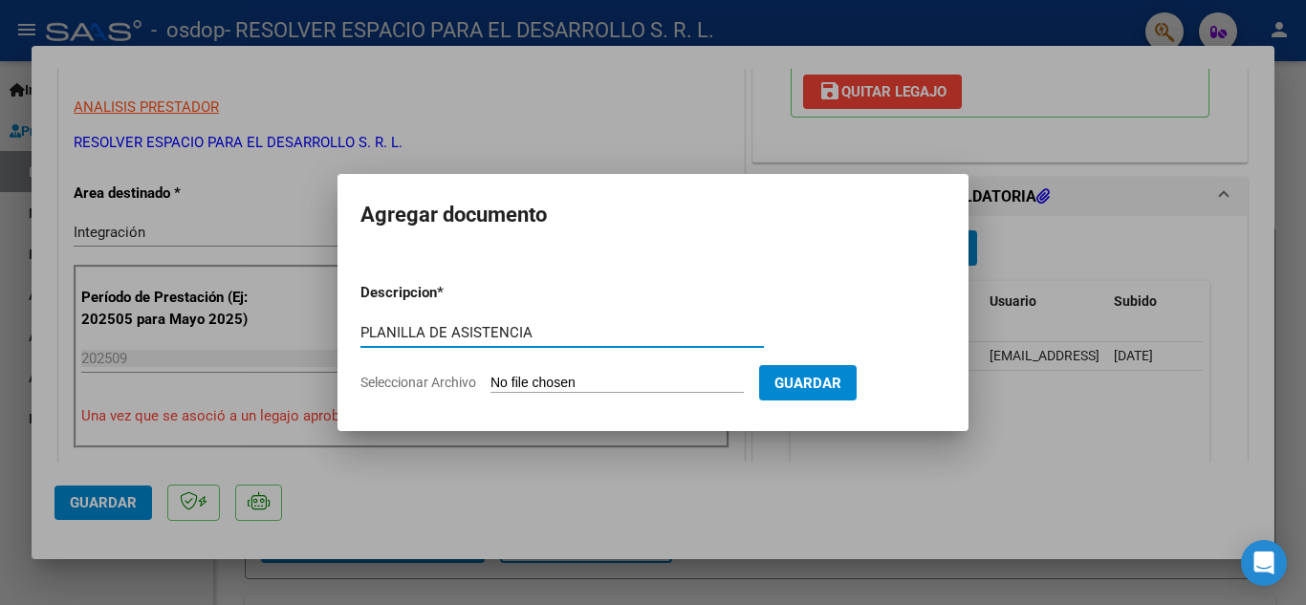
type input "PLANILLA DE ASISTENCIA"
click at [637, 376] on input "Seleccionar Archivo" at bounding box center [616, 384] width 253 height 18
type input "C:\fakepath\[PERSON_NAME].pdf"
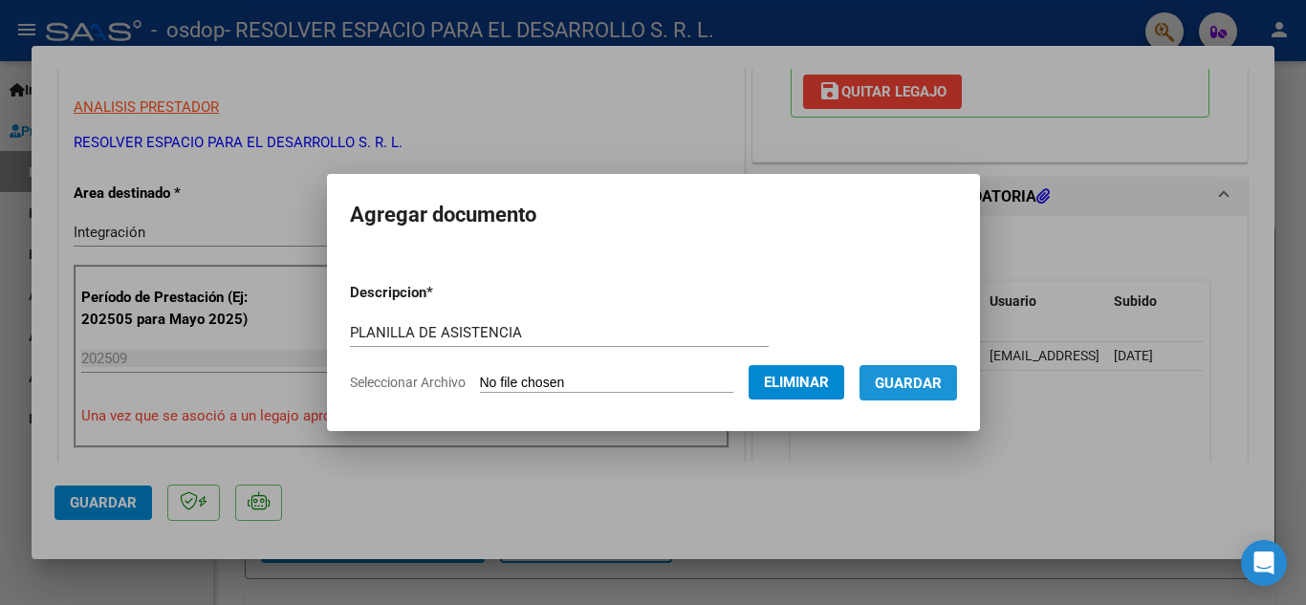
click at [912, 374] on span "Guardar" at bounding box center [908, 382] width 67 height 17
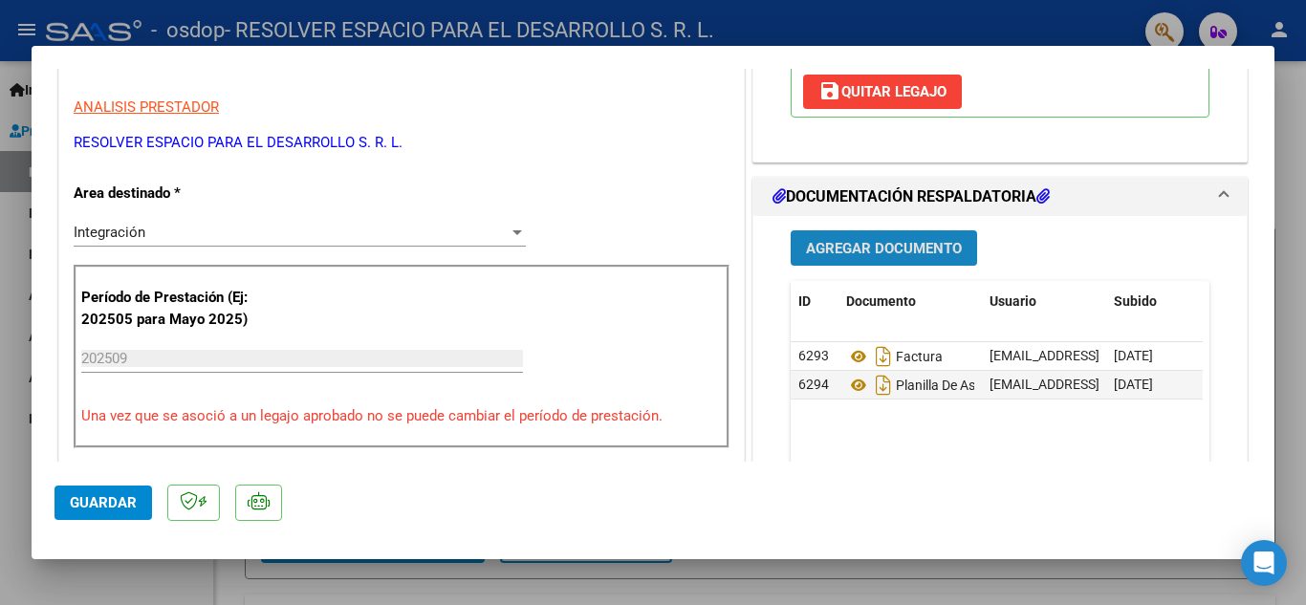
click at [911, 241] on span "Agregar Documento" at bounding box center [884, 248] width 156 height 17
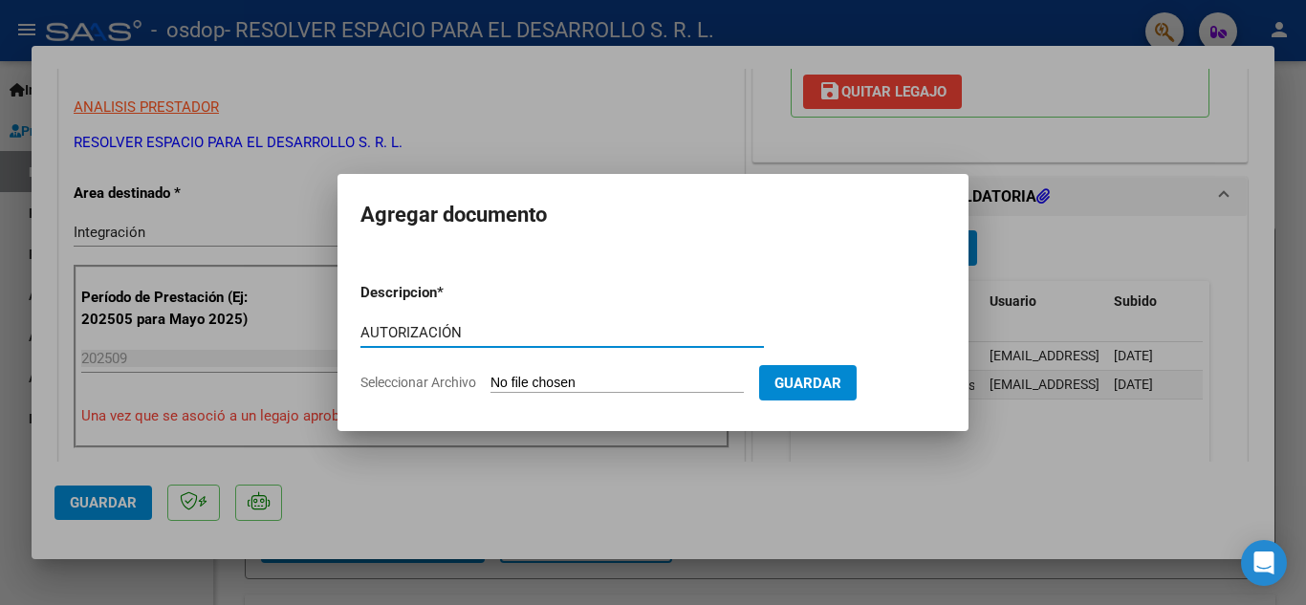
type input "AUTORIZACIÓN"
click at [546, 377] on input "Seleccionar Archivo" at bounding box center [616, 384] width 253 height 18
type input "C:\fakepath\[PERSON_NAME].pdf"
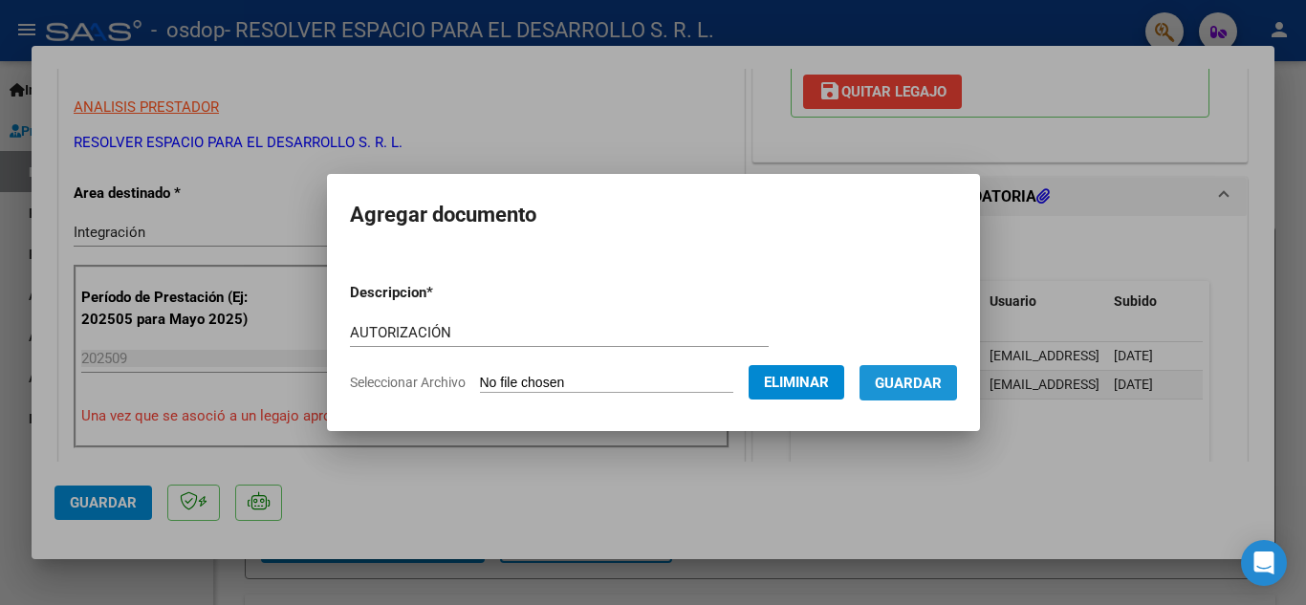
click at [895, 378] on span "Guardar" at bounding box center [908, 383] width 67 height 17
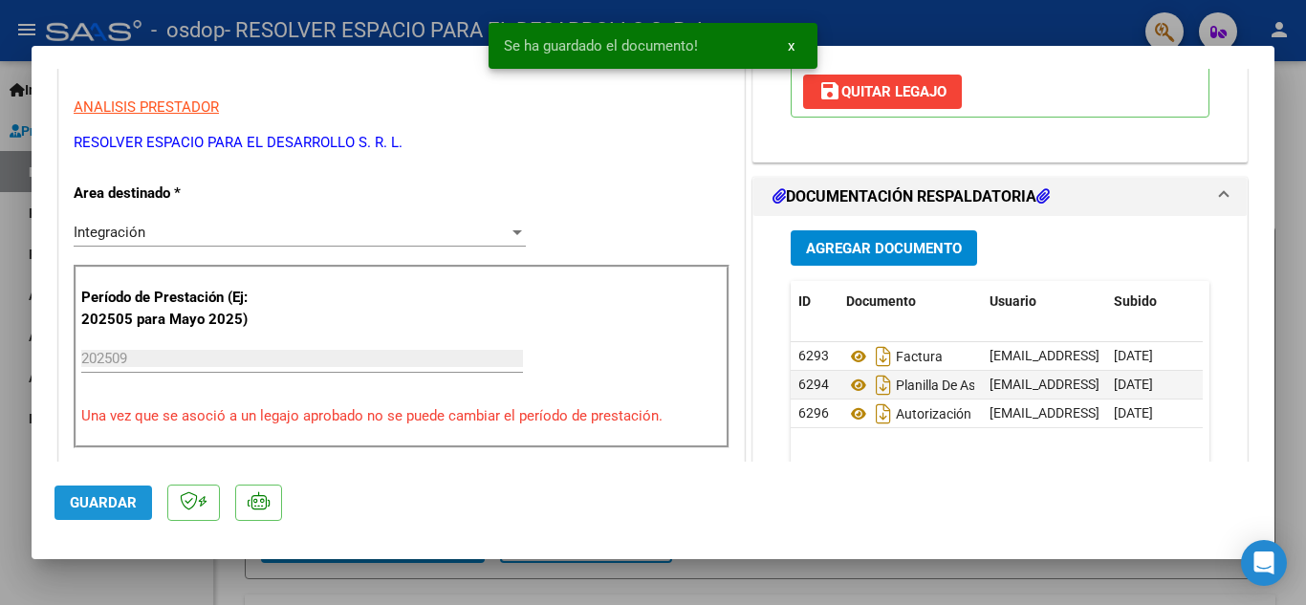
click at [103, 494] on span "Guardar" at bounding box center [103, 502] width 67 height 17
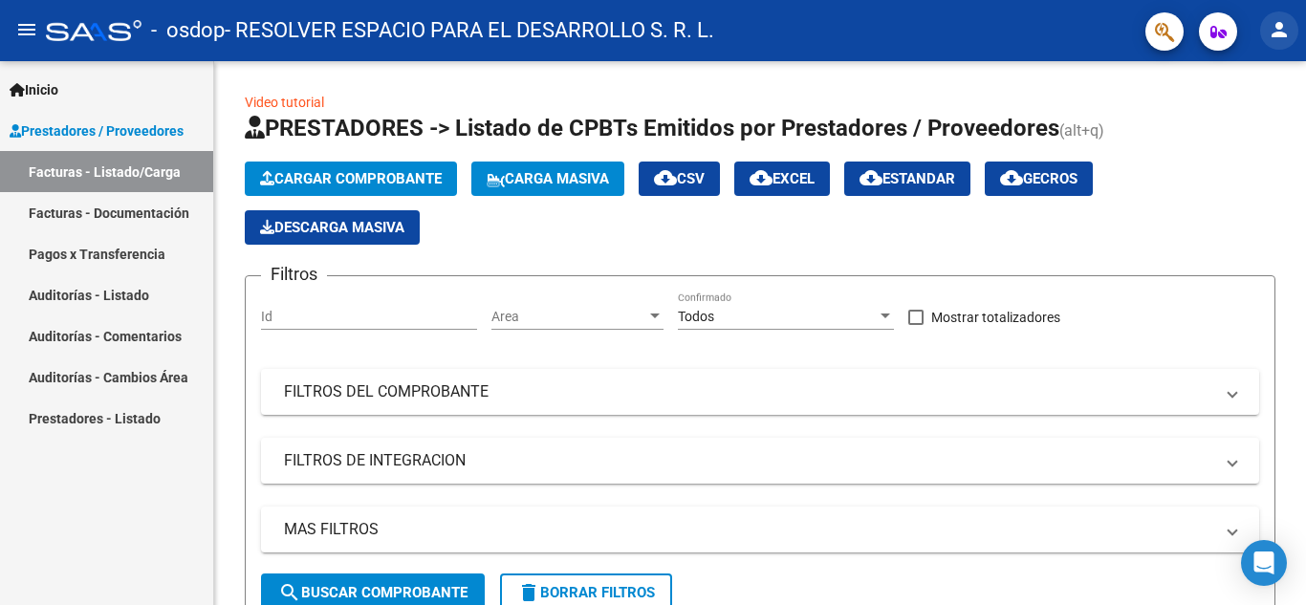
click at [1277, 30] on mat-icon "person" at bounding box center [1279, 29] width 23 height 23
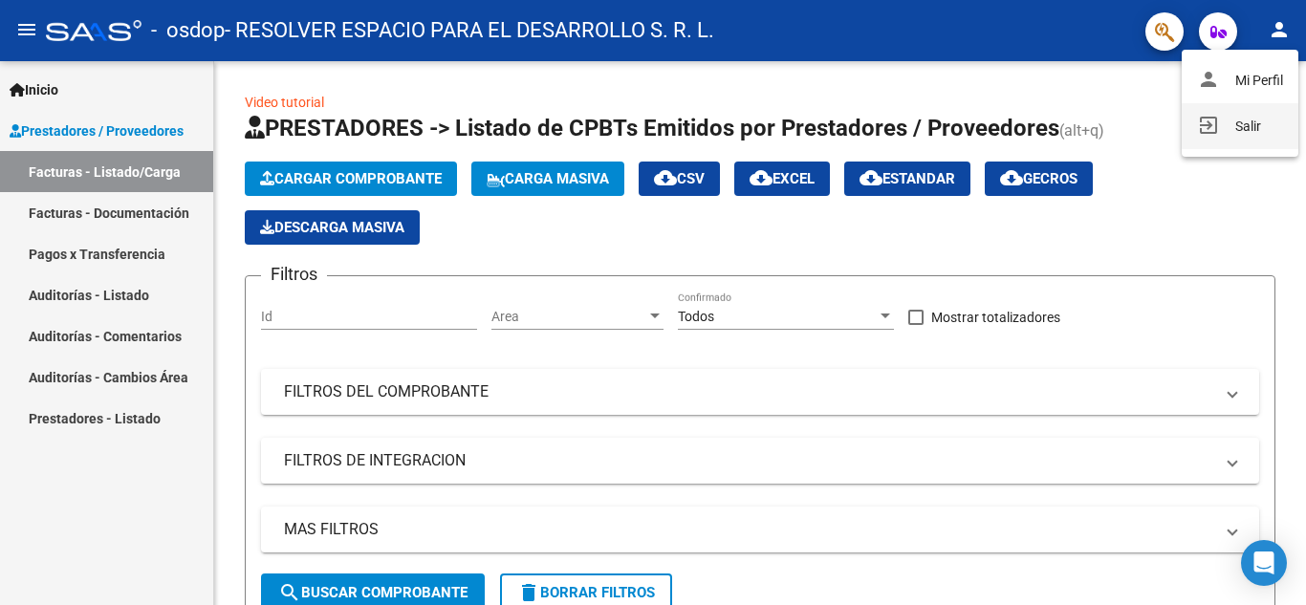
click at [1227, 115] on button "exit_to_app Salir" at bounding box center [1240, 126] width 117 height 46
